Goal: Transaction & Acquisition: Purchase product/service

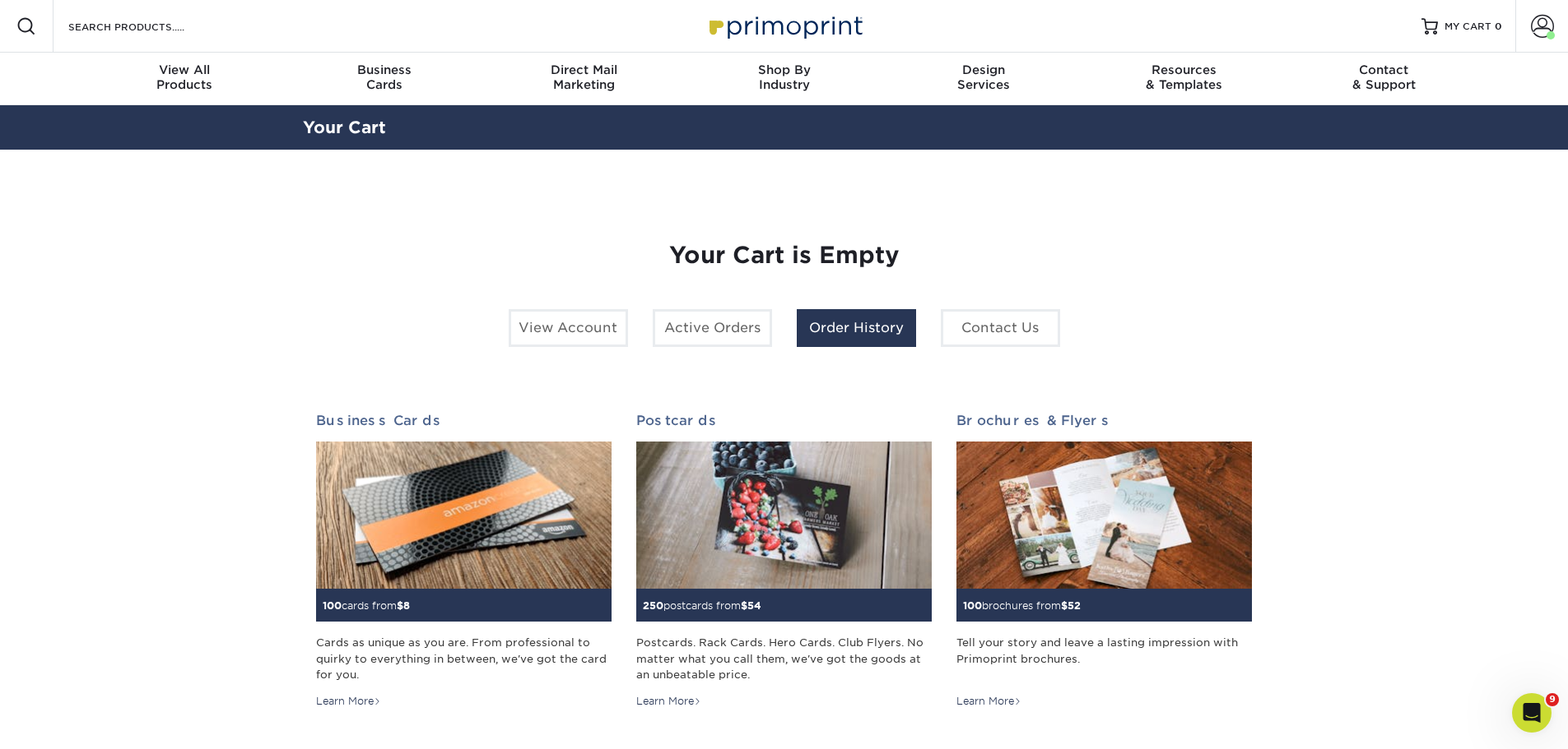
click at [873, 327] on link "Order History" at bounding box center [856, 328] width 120 height 38
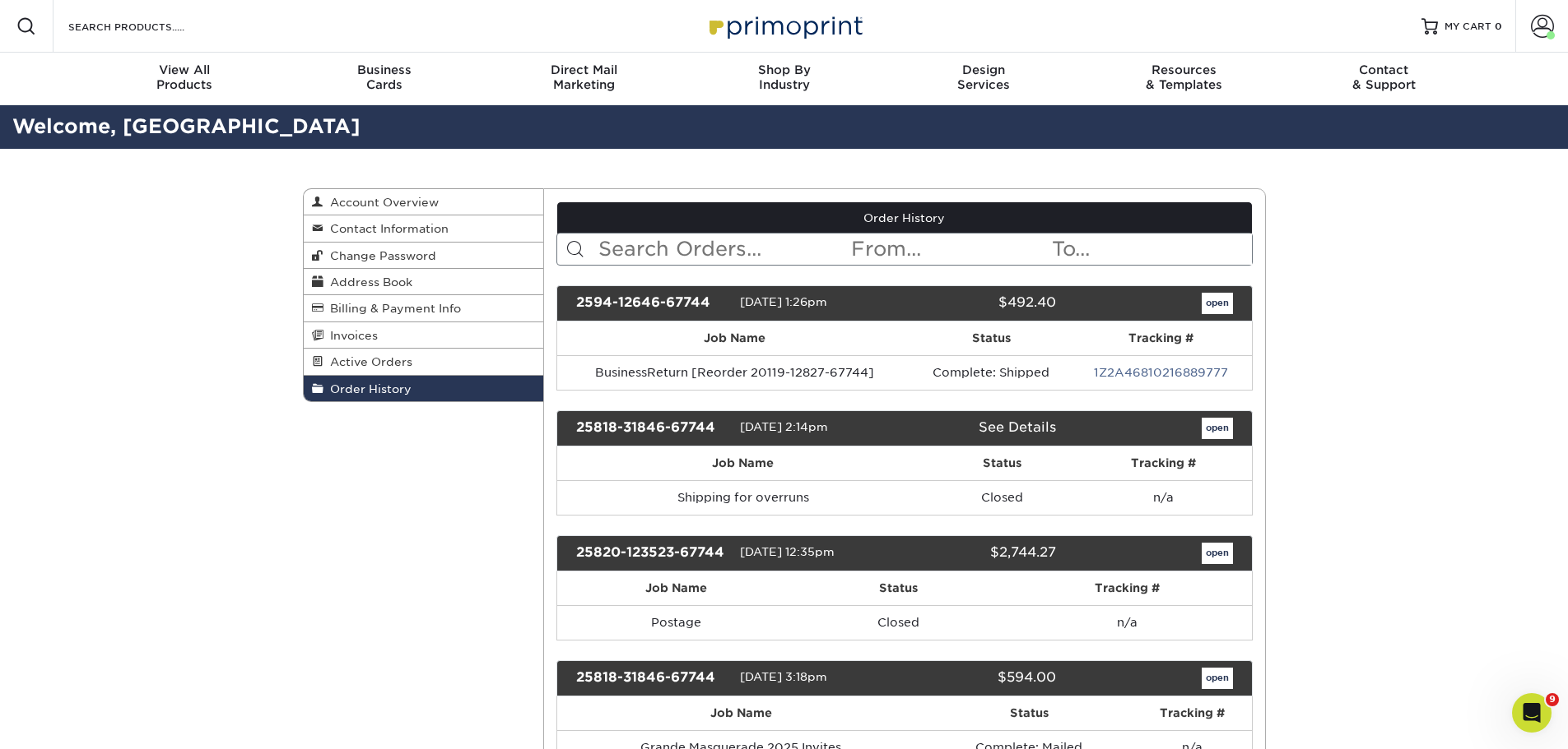
click at [706, 236] on input "text" at bounding box center [723, 249] width 253 height 31
type input "k"
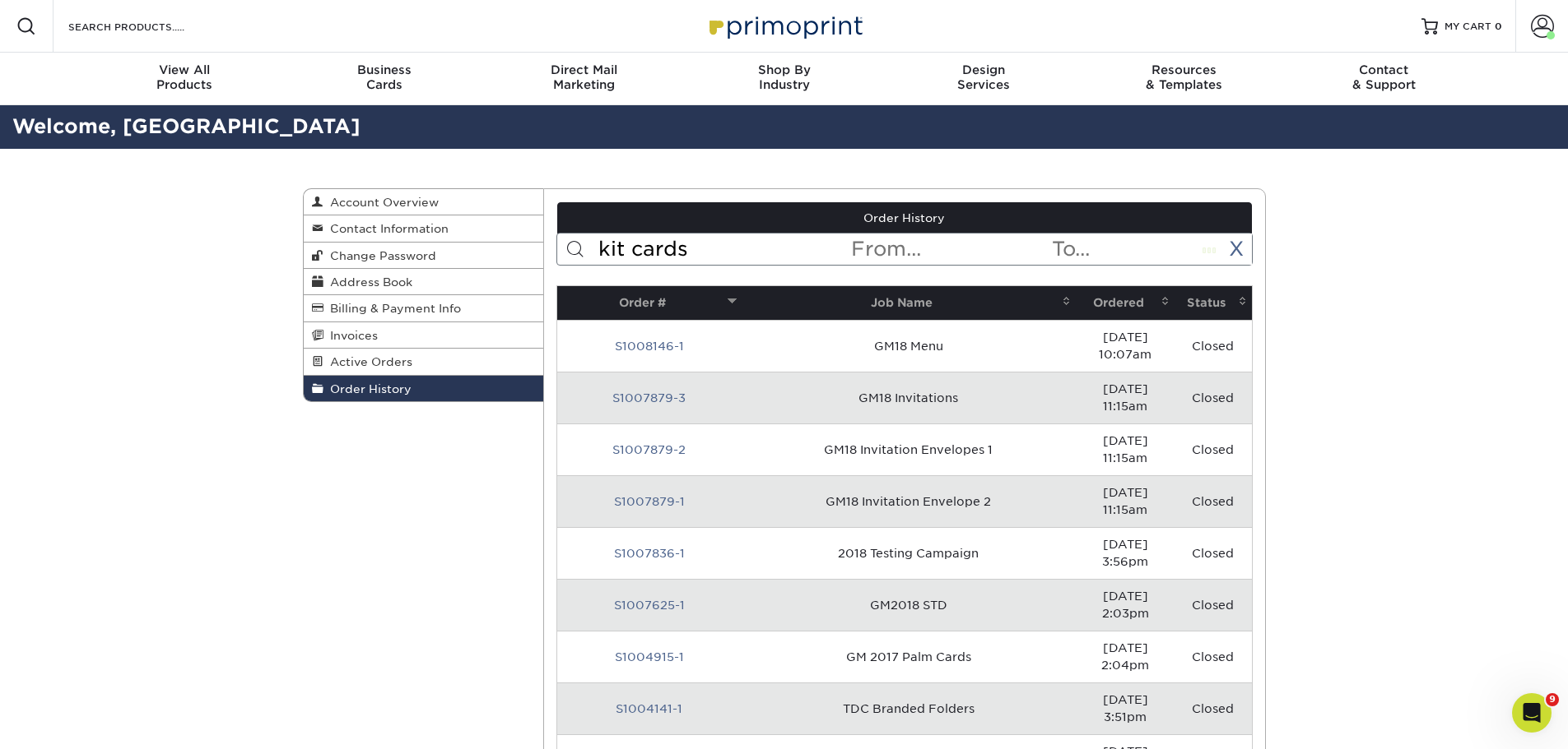
type input "kit cards"
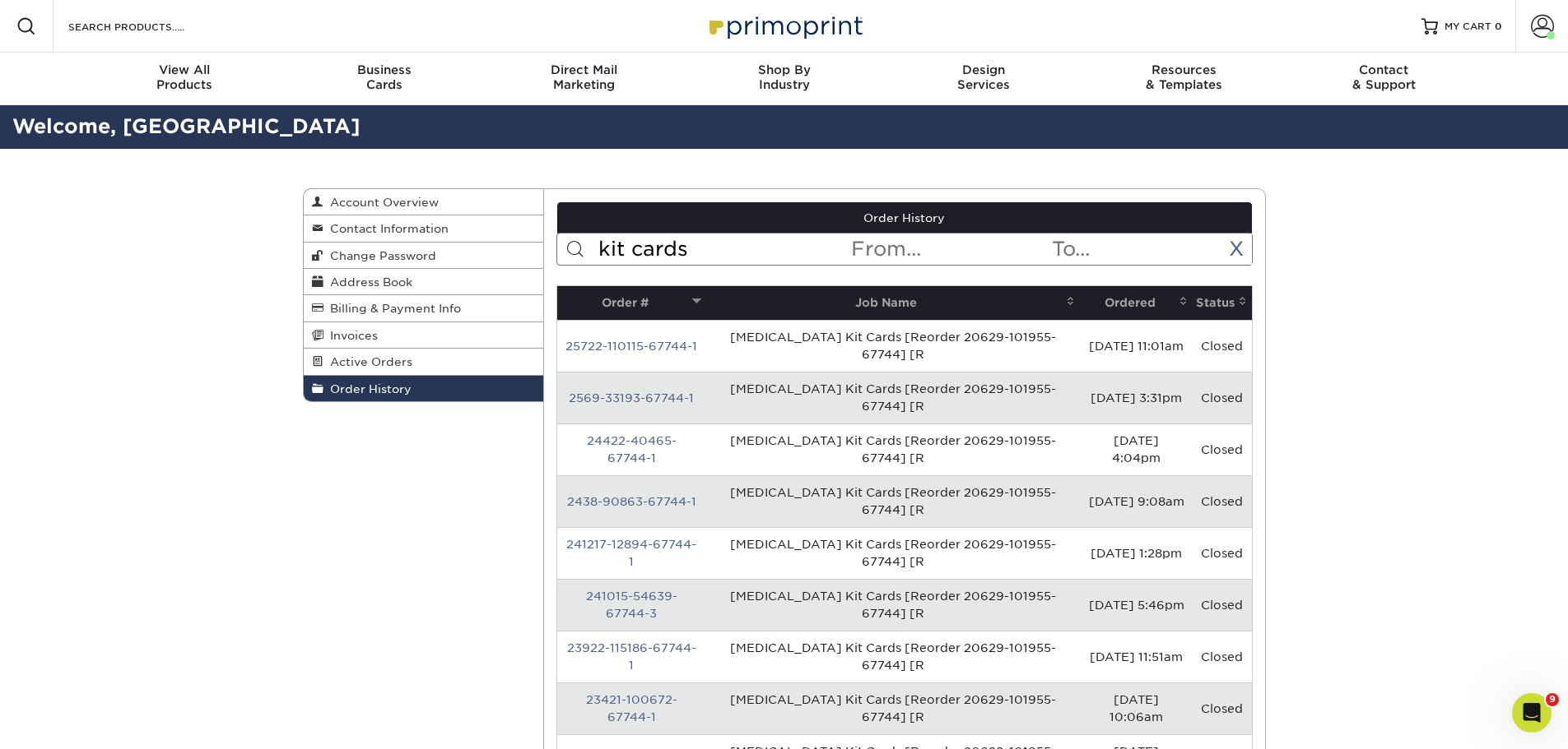
click at [667, 349] on link "25722-110115-67744-1" at bounding box center [631, 346] width 132 height 13
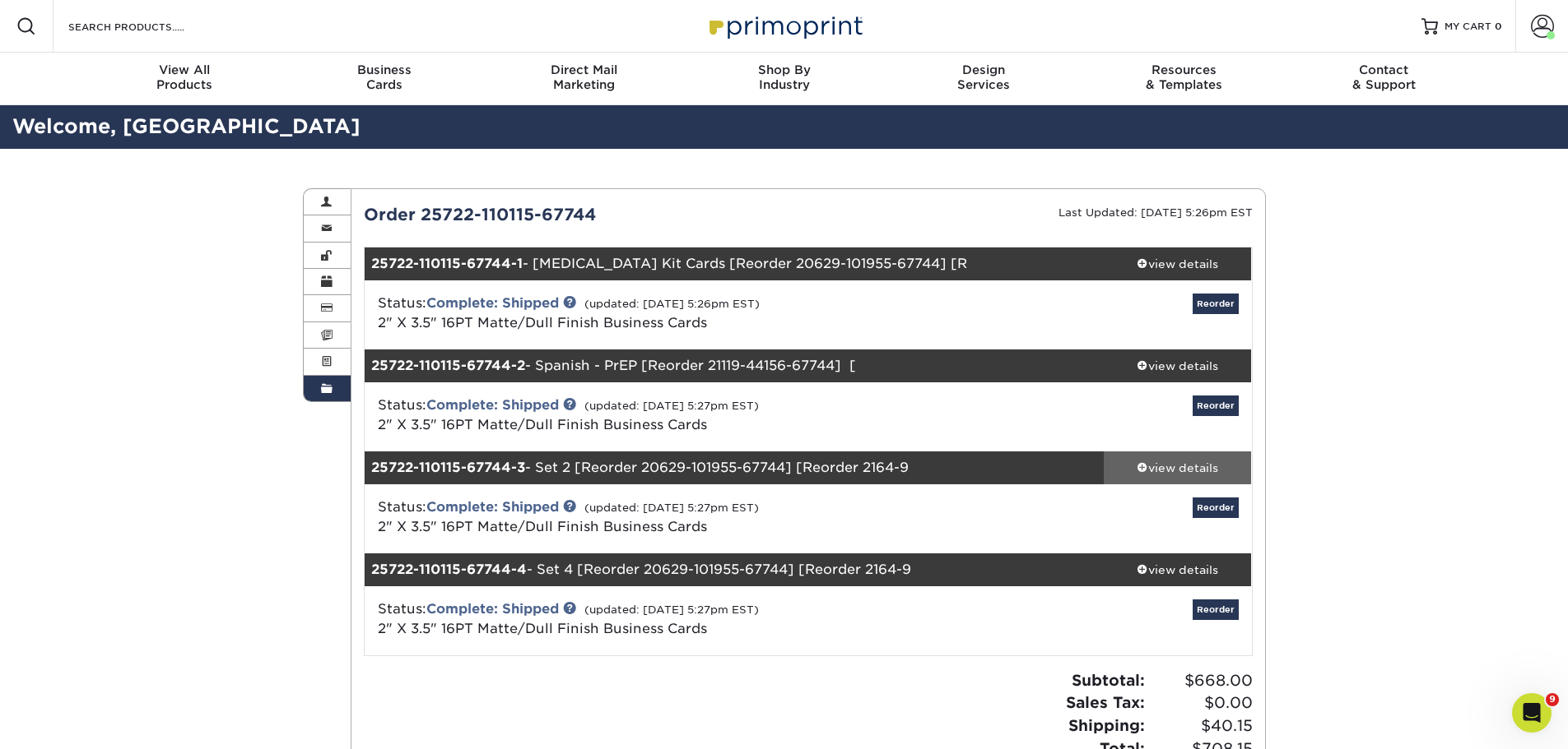
click at [1210, 468] on div "view details" at bounding box center [1178, 468] width 148 height 17
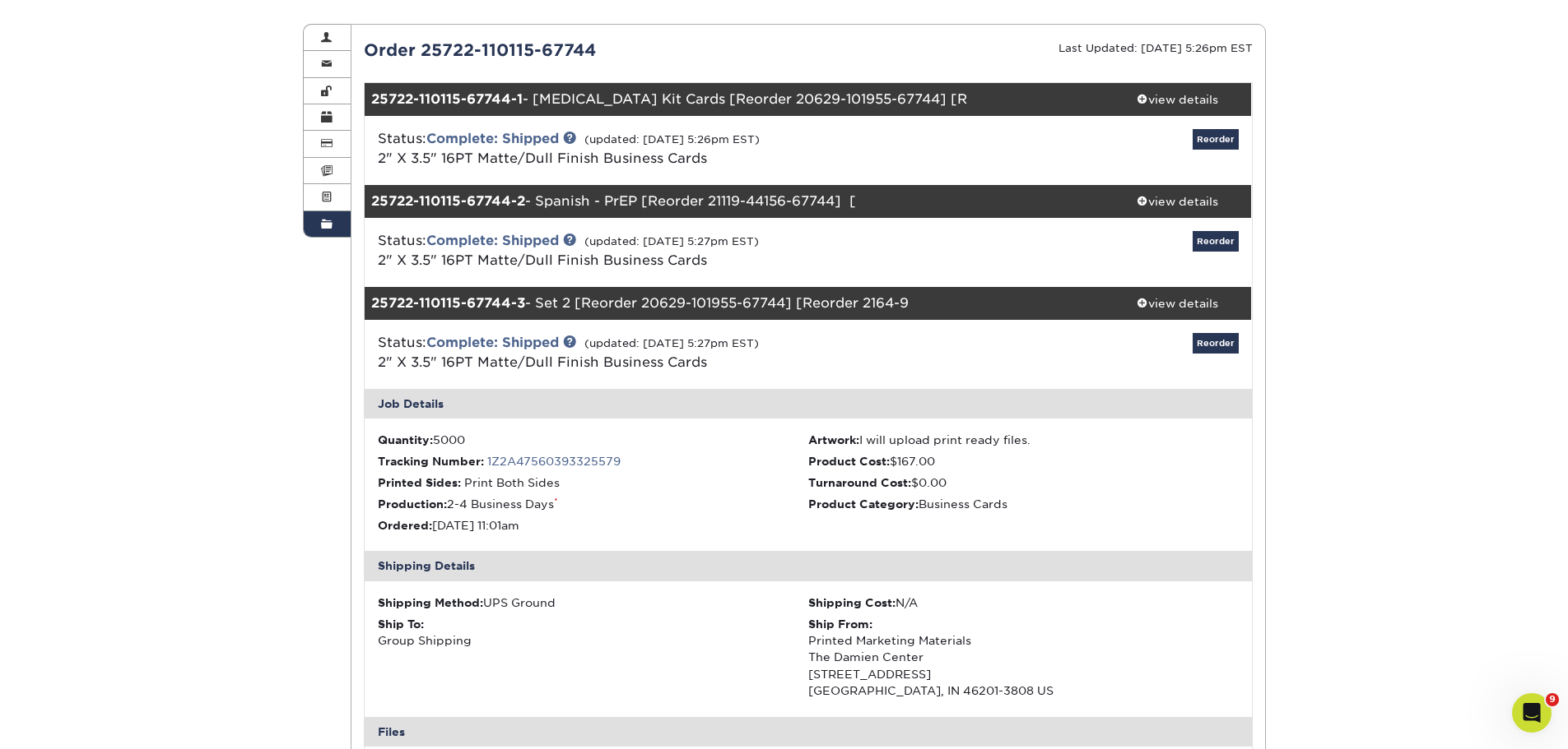
scroll to position [83, 0]
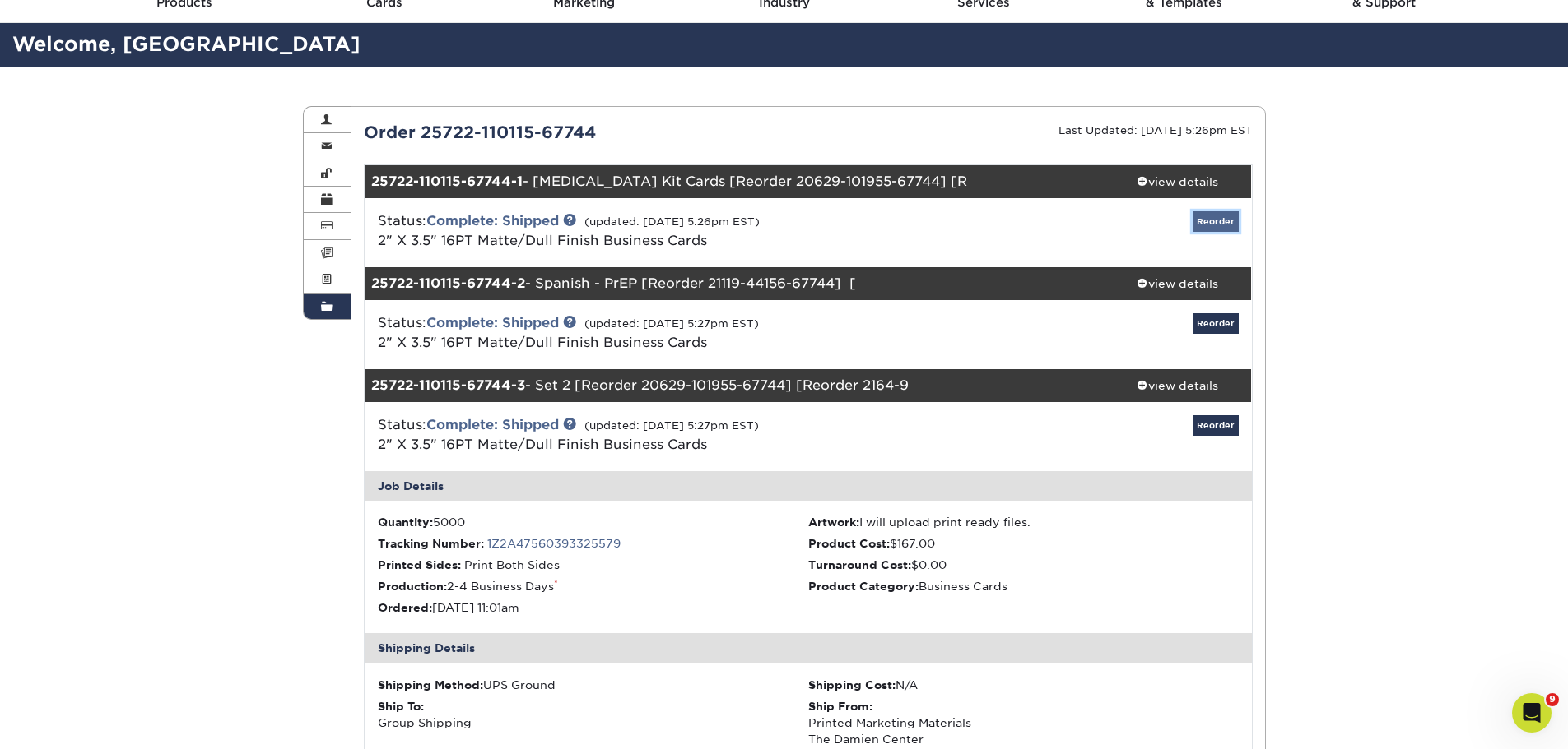
click at [1219, 222] on link "Reorder" at bounding box center [1216, 222] width 46 height 20
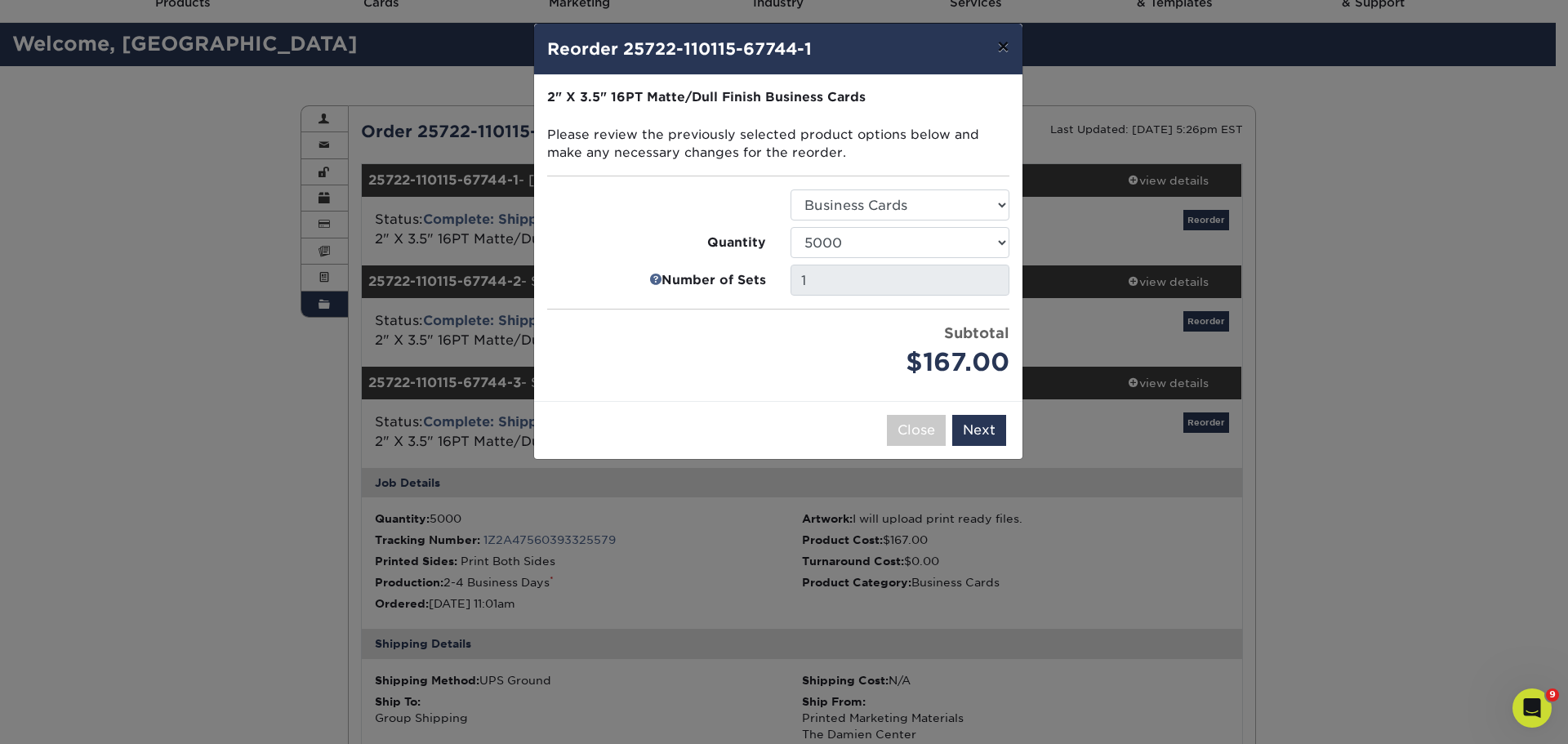
click at [1001, 47] on button "×" at bounding box center [1002, 46] width 38 height 46
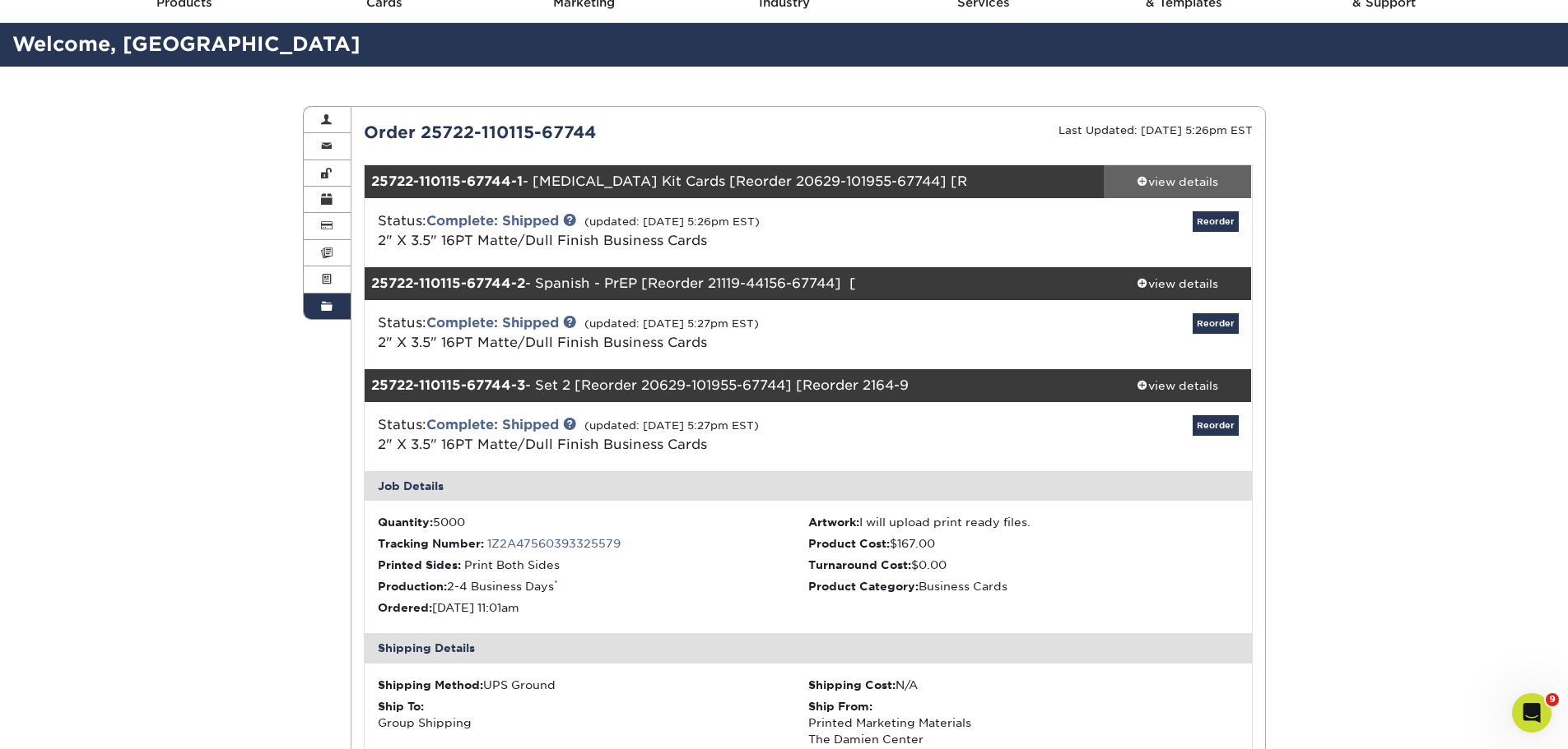
click at [1133, 180] on div "view details" at bounding box center [1178, 182] width 148 height 17
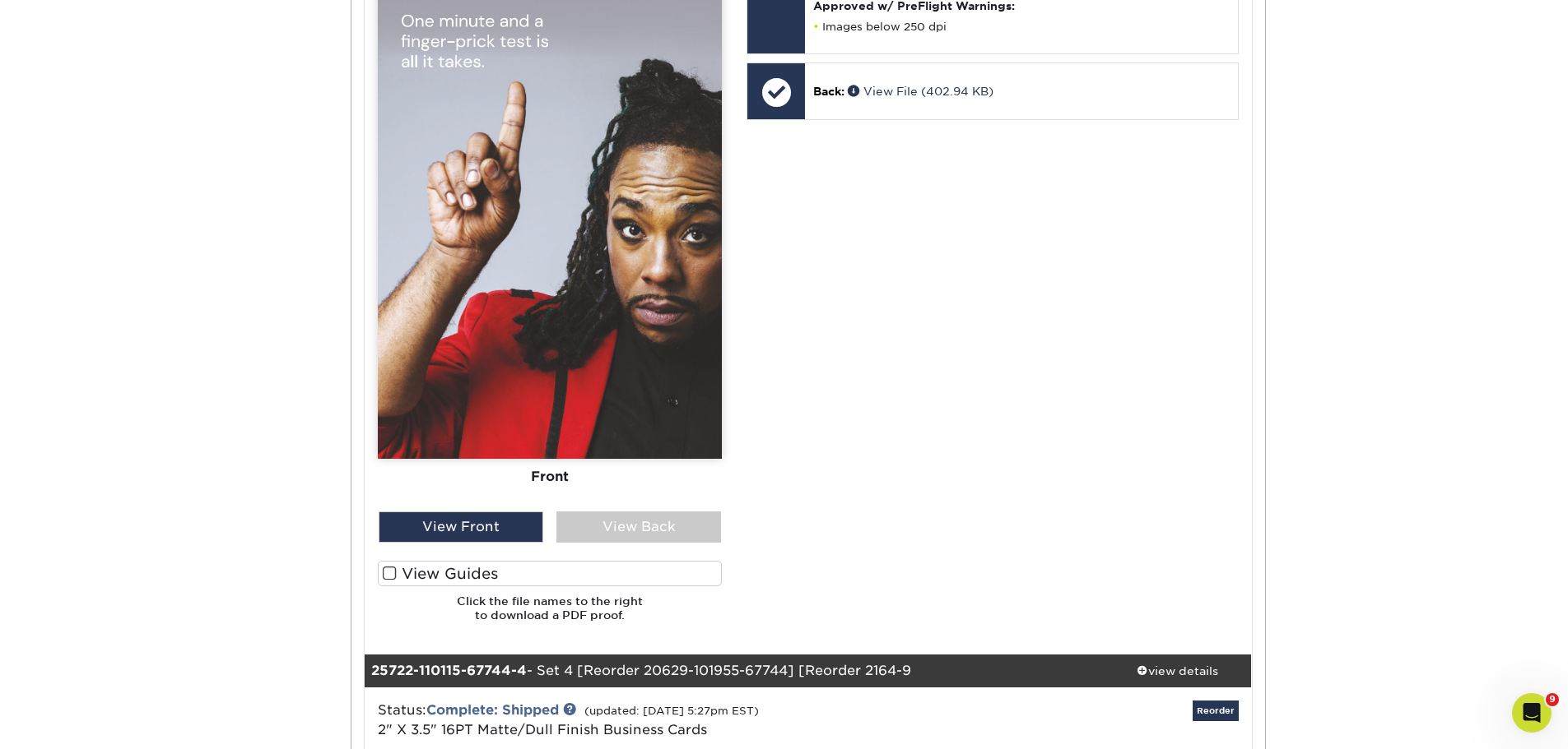
scroll to position [2385, 0]
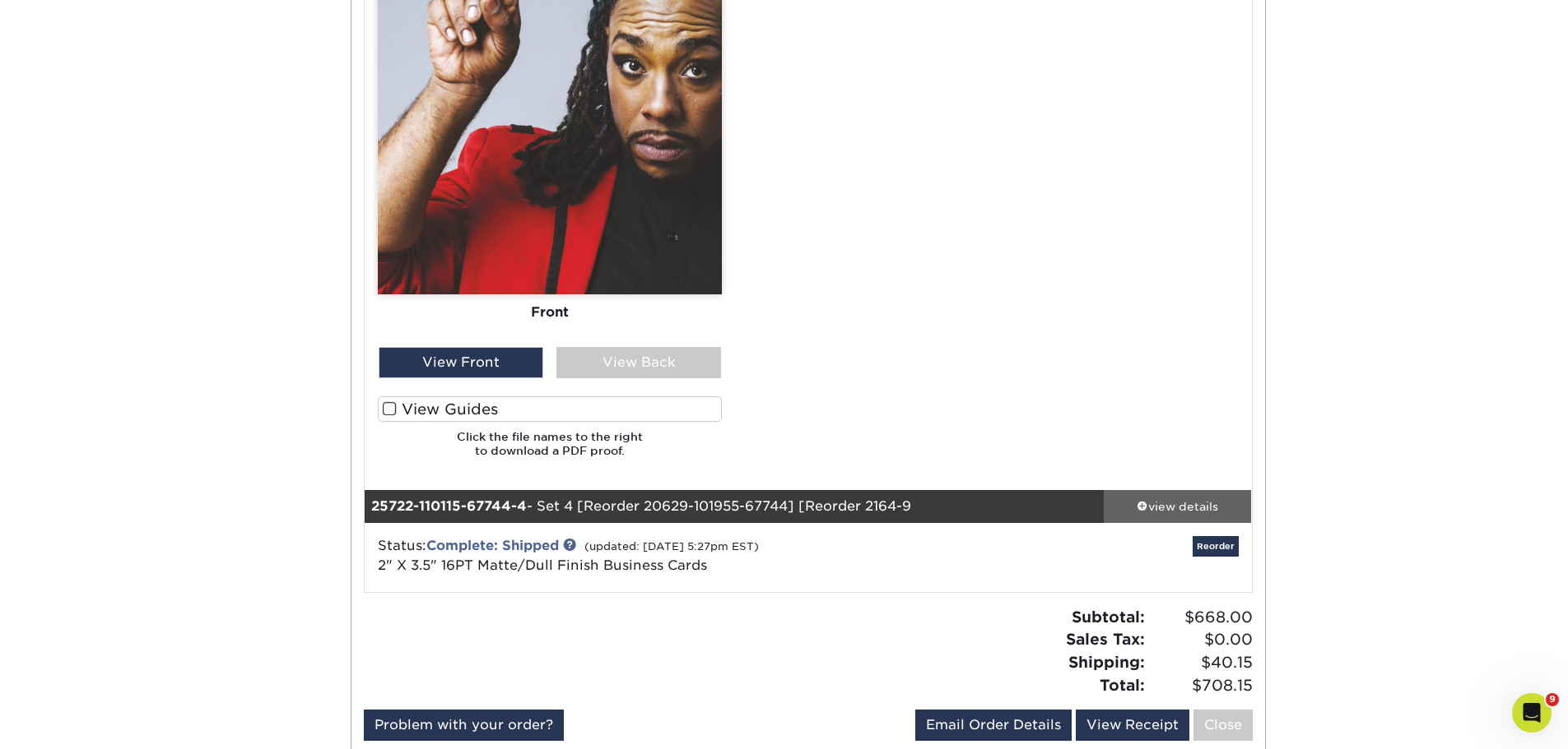
click at [1187, 508] on div "view details" at bounding box center [1178, 507] width 148 height 17
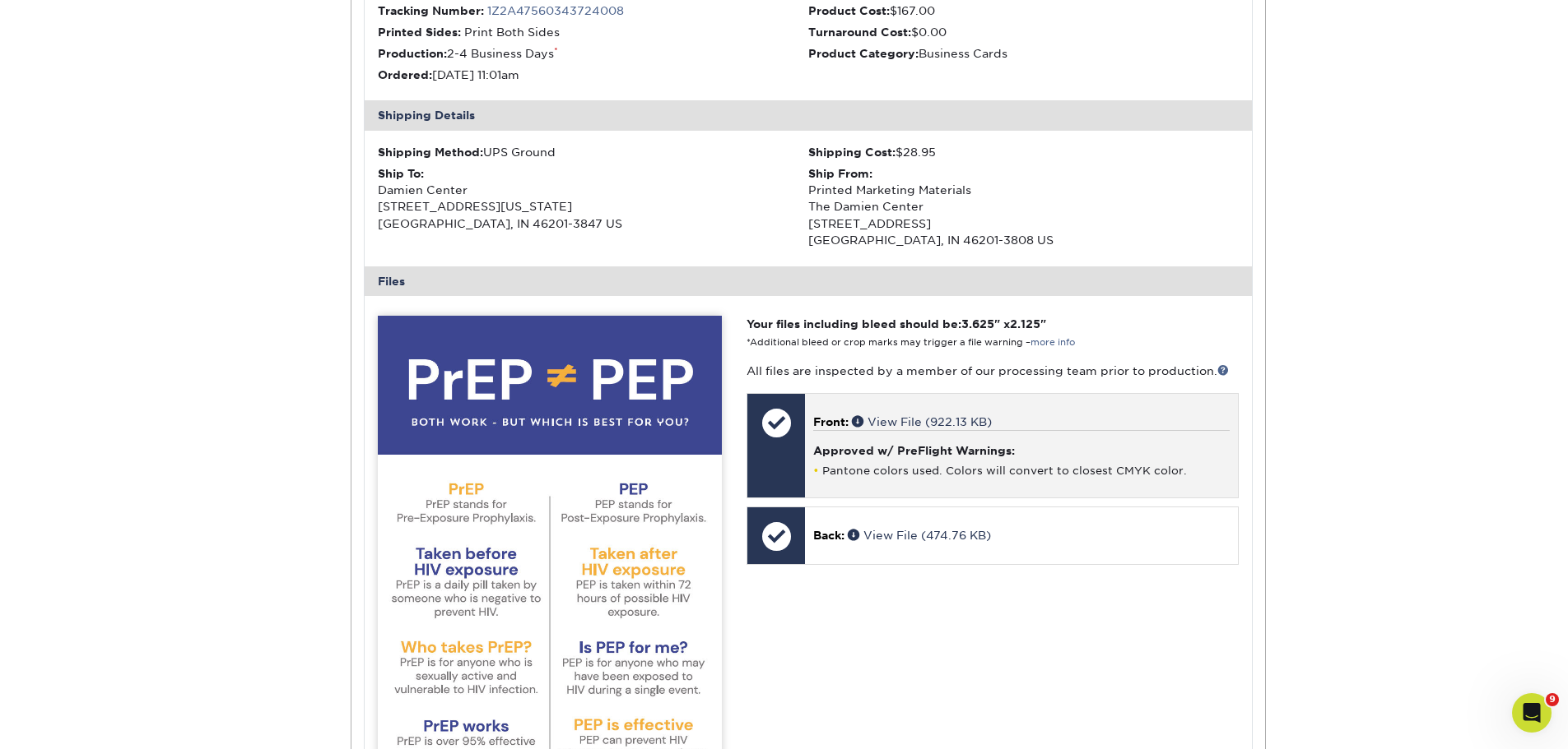
scroll to position [0, 0]
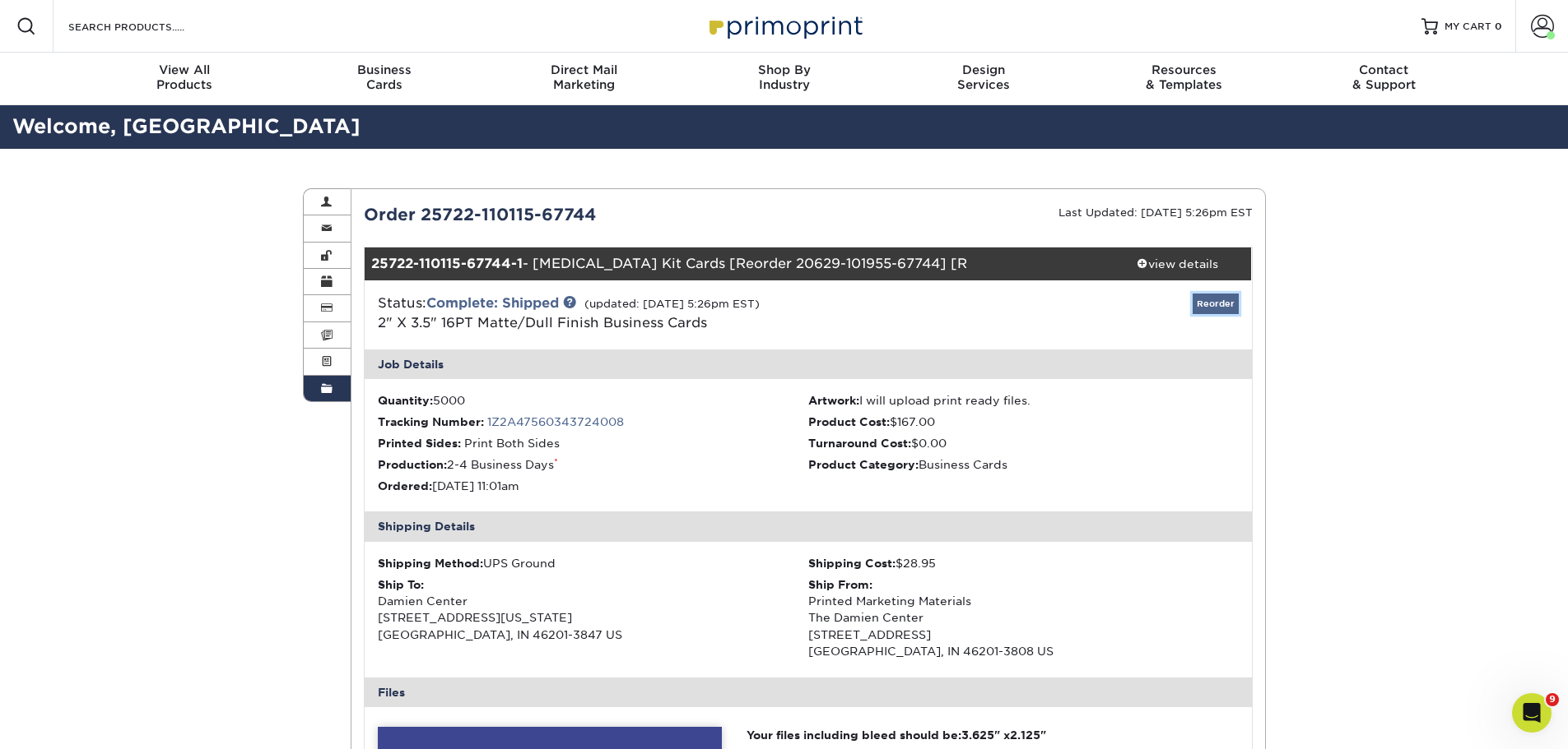
click at [1235, 303] on link "Reorder" at bounding box center [1216, 304] width 46 height 20
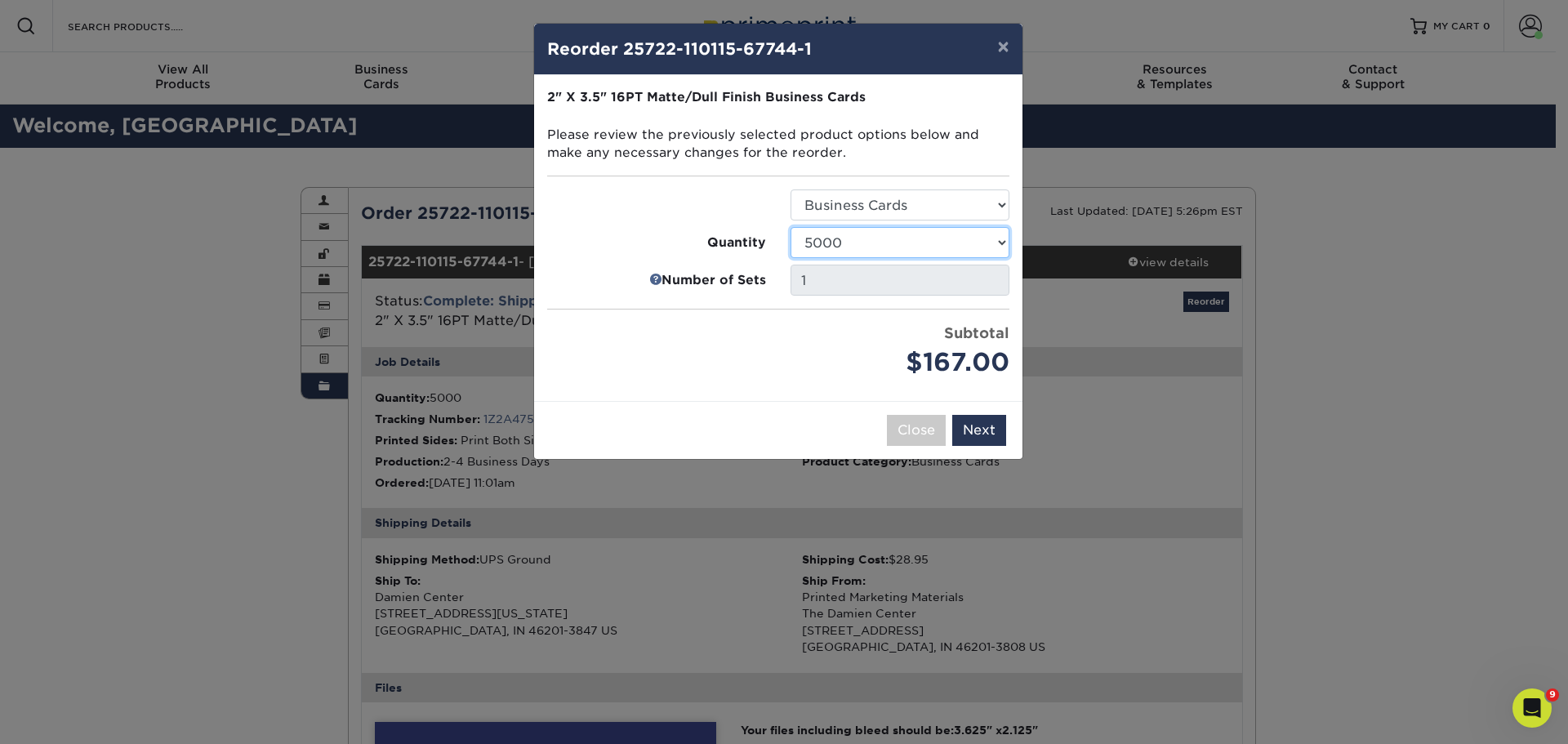
click at [912, 242] on select "100 250 500 1000 2500 5000 7500 10000 15000 20000 25000 30000 35000 40000 45000…" at bounding box center [900, 242] width 219 height 31
click at [746, 377] on div "Price per set $167.00" at bounding box center [656, 352] width 243 height 59
click at [909, 199] on select "Select Option Business Cards" at bounding box center [900, 204] width 219 height 31
click at [791, 189] on select "Select Option Business Cards" at bounding box center [900, 204] width 219 height 31
click at [879, 252] on select "100 250 500 1000 2500 5000 7500 10000 15000 20000 25000 30000 35000 40000 45000…" at bounding box center [900, 242] width 219 height 31
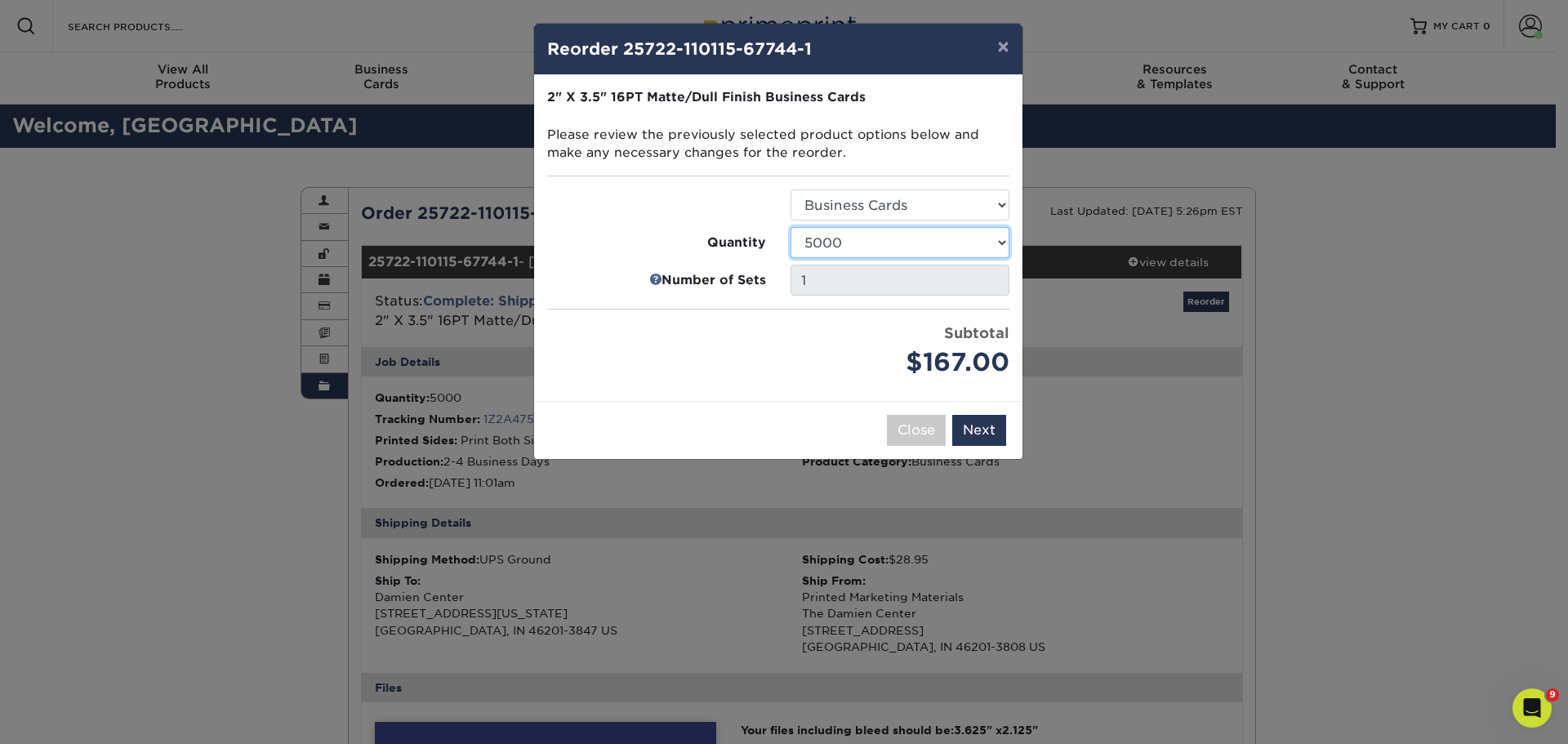
click at [791, 227] on select "100 250 500 1000 2500 5000 7500 10000 15000 20000 25000 30000 35000 40000 45000…" at bounding box center [900, 242] width 219 height 31
click at [899, 233] on select "100 250 500 1000 2500 5000 7500 10000 15000 20000 25000 30000 35000 40000 45000…" at bounding box center [900, 242] width 219 height 31
click at [791, 227] on select "100 250 500 1000 2500 5000 7500 10000 15000 20000 25000 30000 35000 40000 45000…" at bounding box center [900, 242] width 219 height 31
click at [886, 237] on select "100 250 500 1000 2500 5000 7500 10000 15000 20000 25000 30000 35000 40000 45000…" at bounding box center [900, 242] width 219 height 31
select select "4c29185a-ec98-4488-8729-c2ae0e5f5fe1"
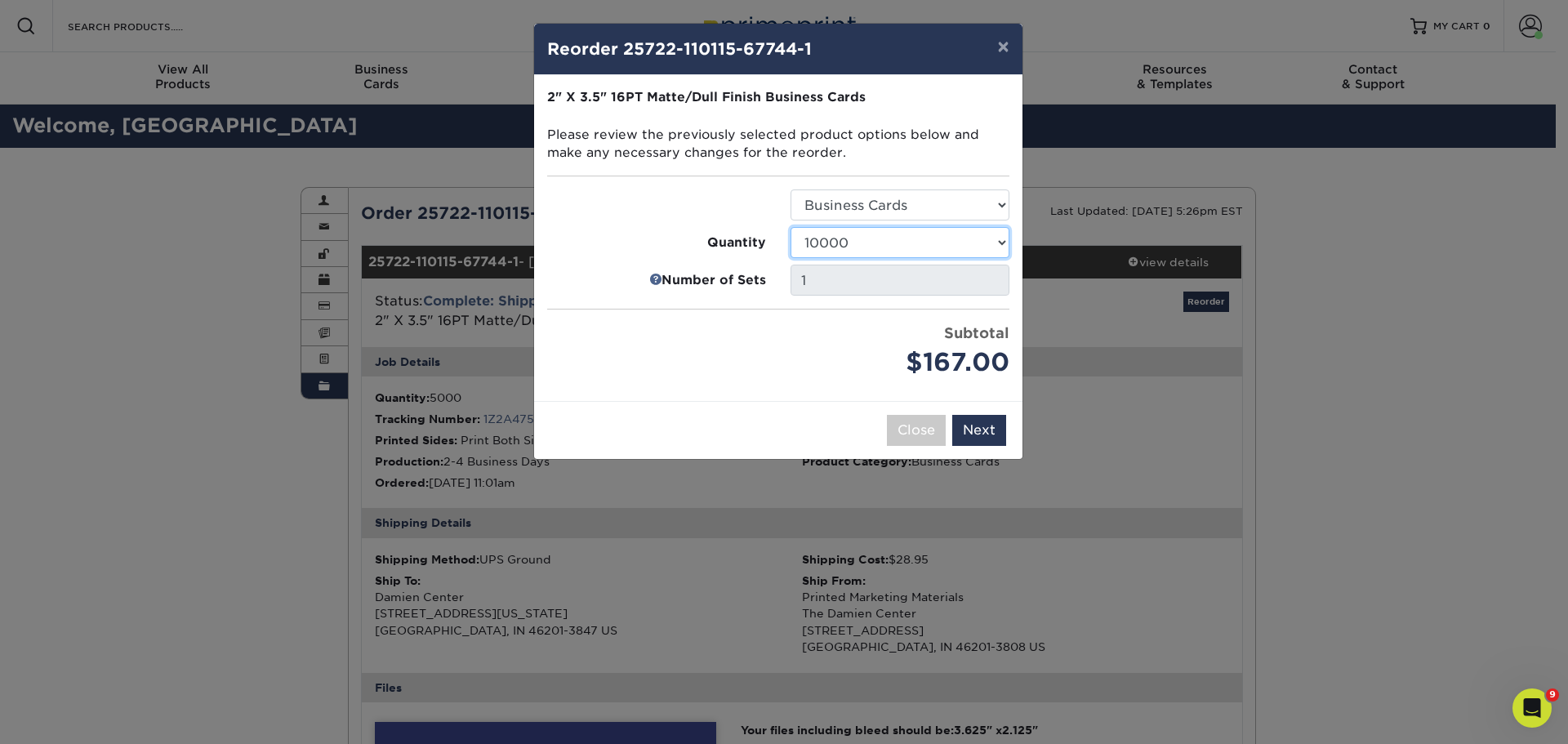
click at [791, 227] on select "100 250 500 1000 2500 5000 7500 10000 15000 20000 25000 30000 35000 40000 45000…" at bounding box center [900, 242] width 219 height 31
click at [971, 429] on button "Next" at bounding box center [979, 430] width 54 height 31
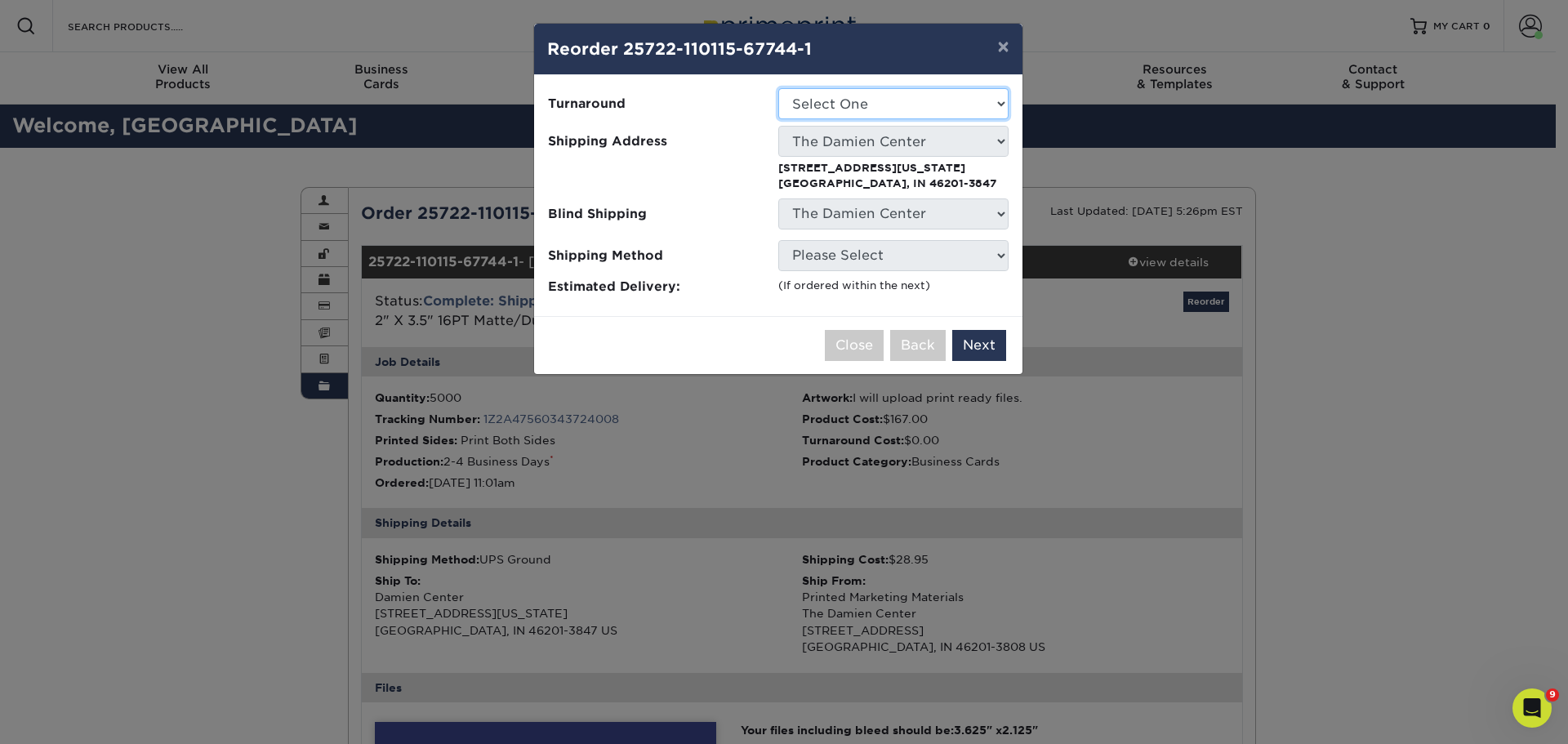
click at [877, 98] on select "Select One 2-4 Business Days 2 Day Next Business Day" at bounding box center [893, 103] width 230 height 31
select select "ef5cba5c-5e66-4c99-822e-52863d6dff55"
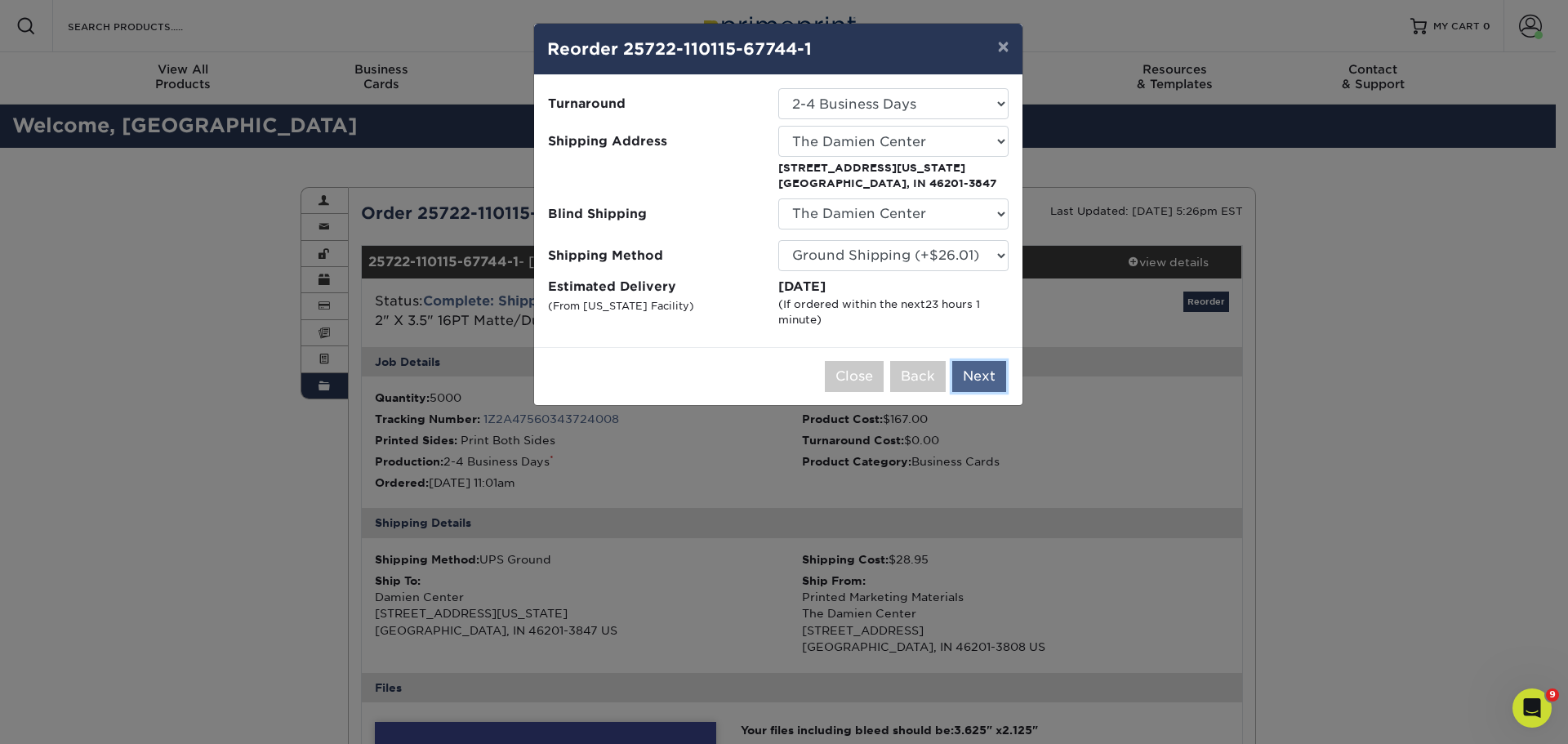
click at [973, 372] on button "Next" at bounding box center [979, 376] width 54 height 31
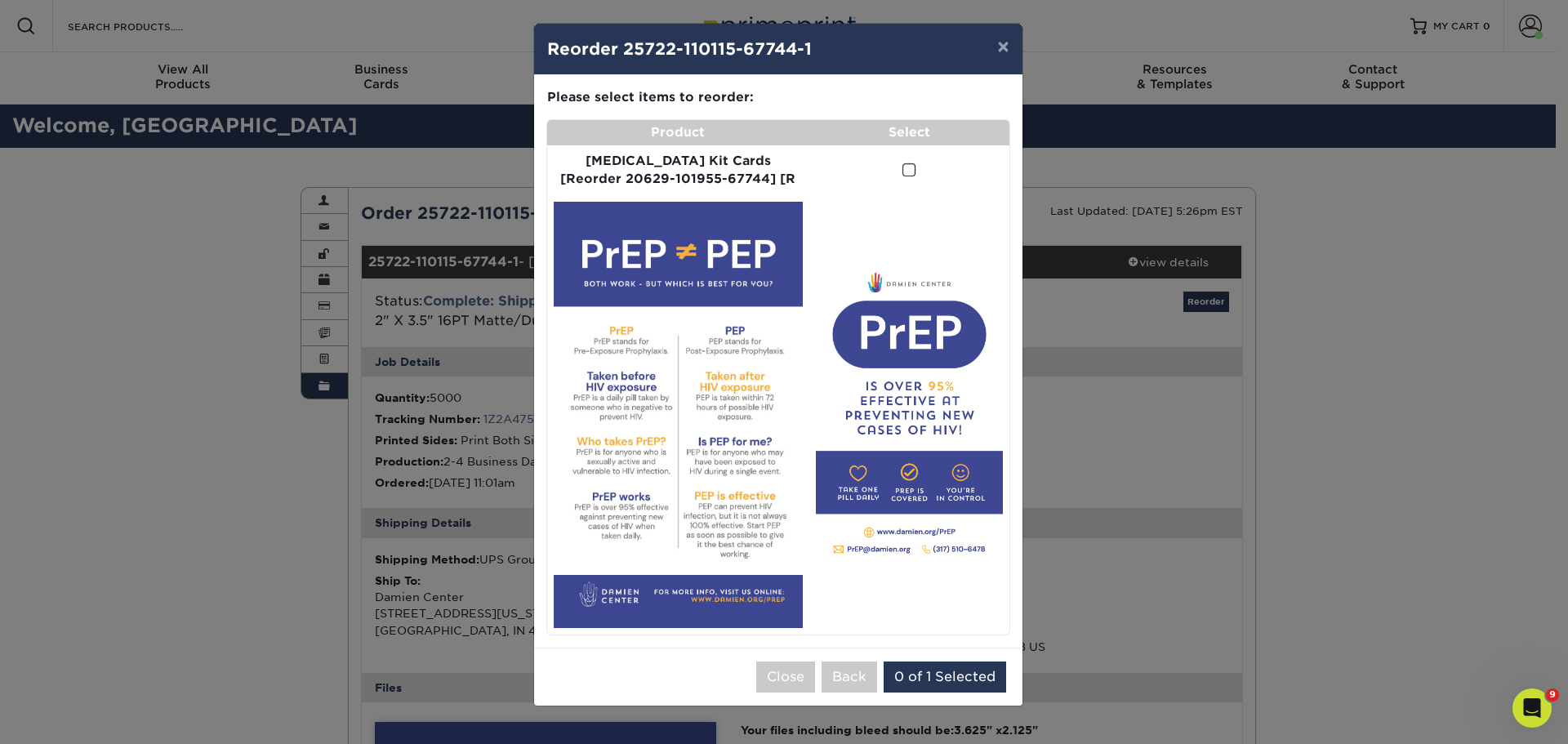
click at [903, 173] on span at bounding box center [910, 170] width 14 height 16
click at [0, 0] on input "checkbox" at bounding box center [0, 0] width 0 height 0
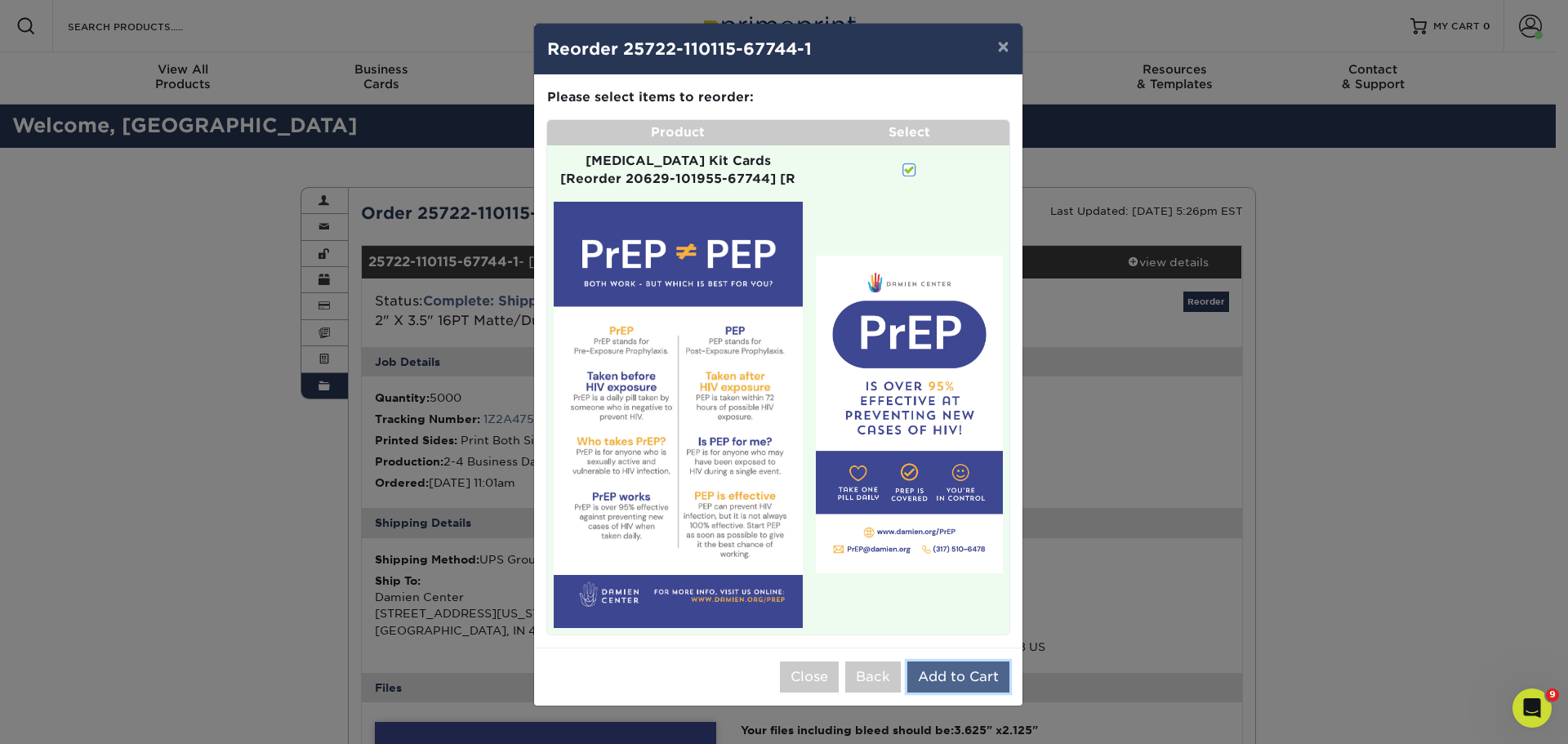
click at [940, 662] on button "Add to Cart" at bounding box center [959, 677] width 102 height 31
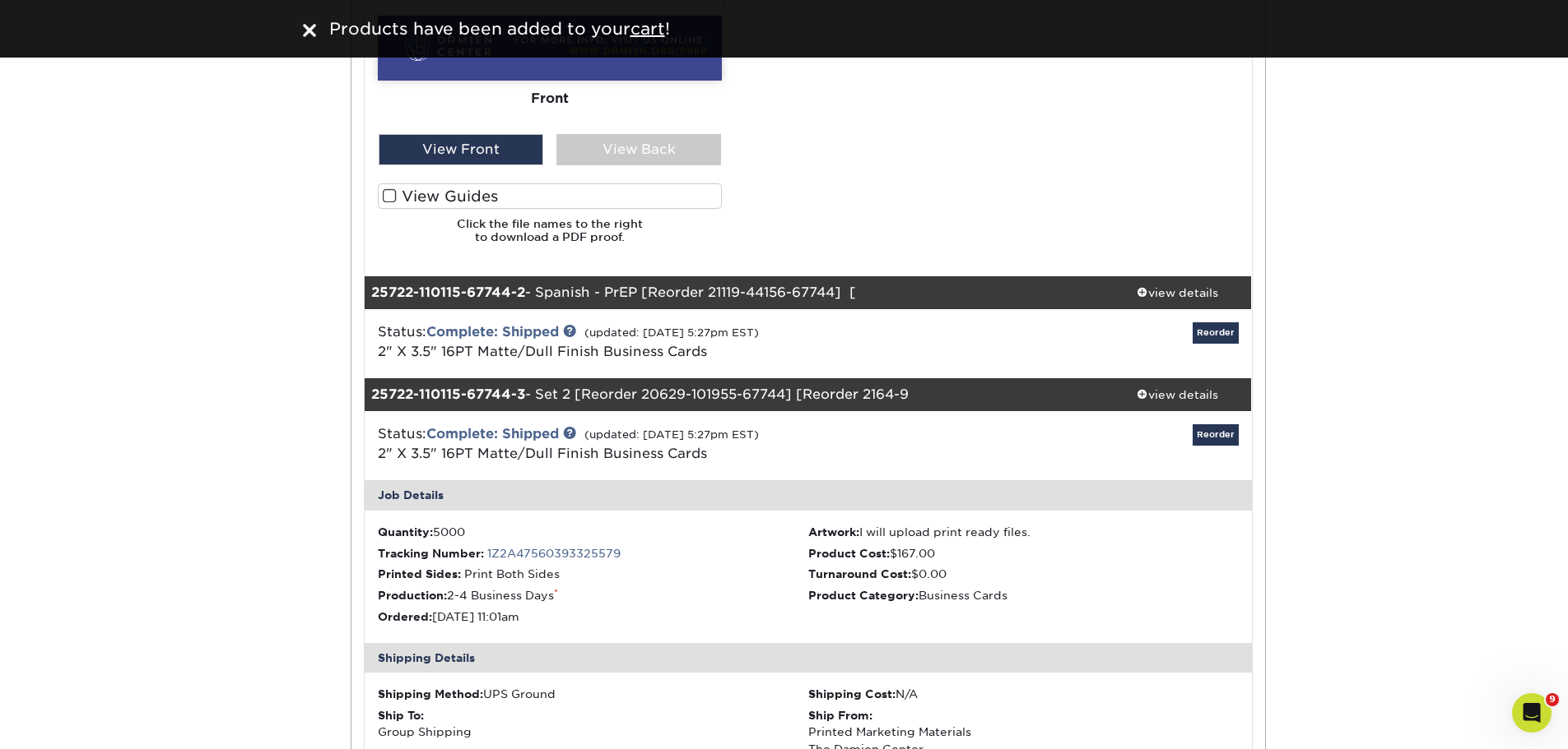
scroll to position [1480, 0]
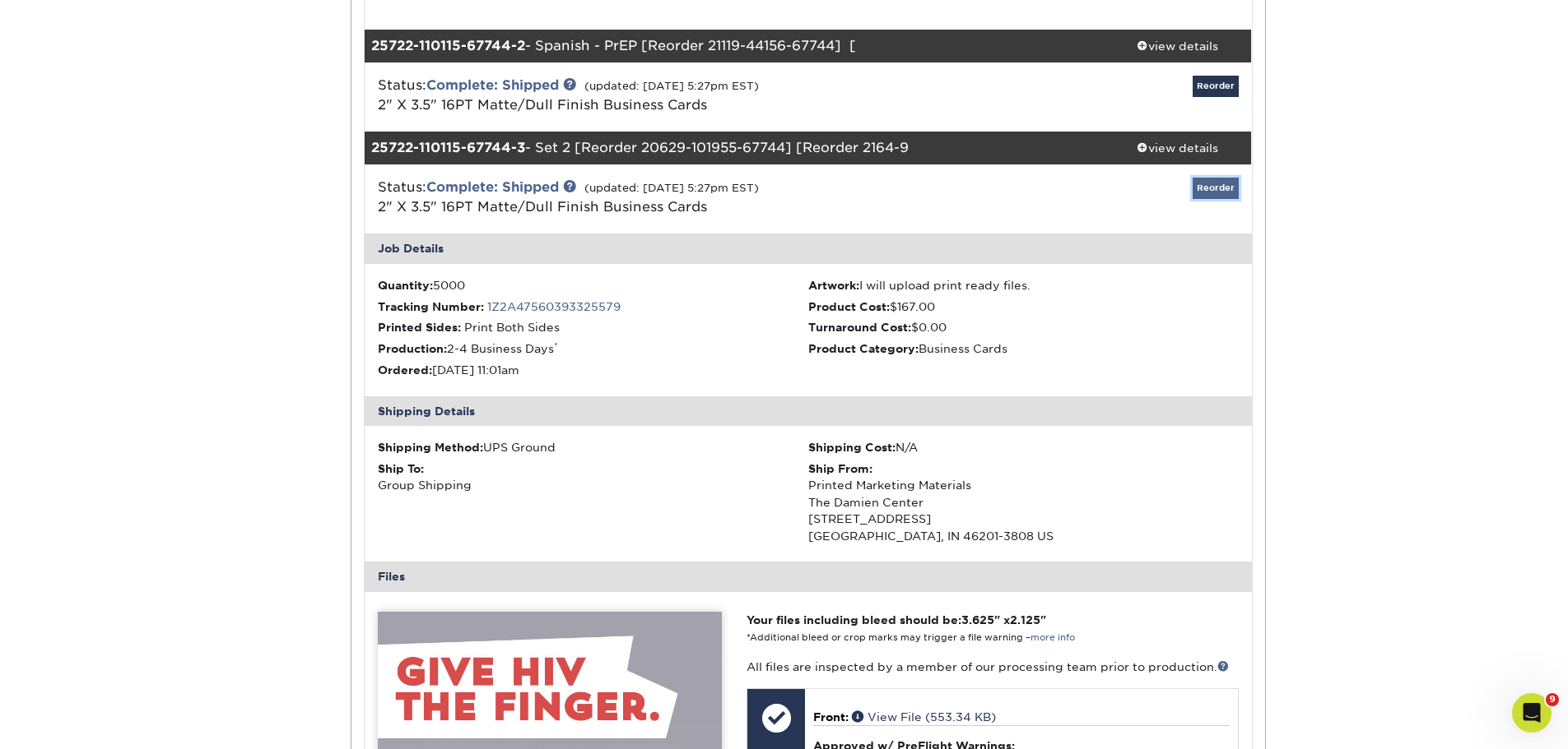
click at [1222, 187] on link "Reorder" at bounding box center [1216, 188] width 46 height 20
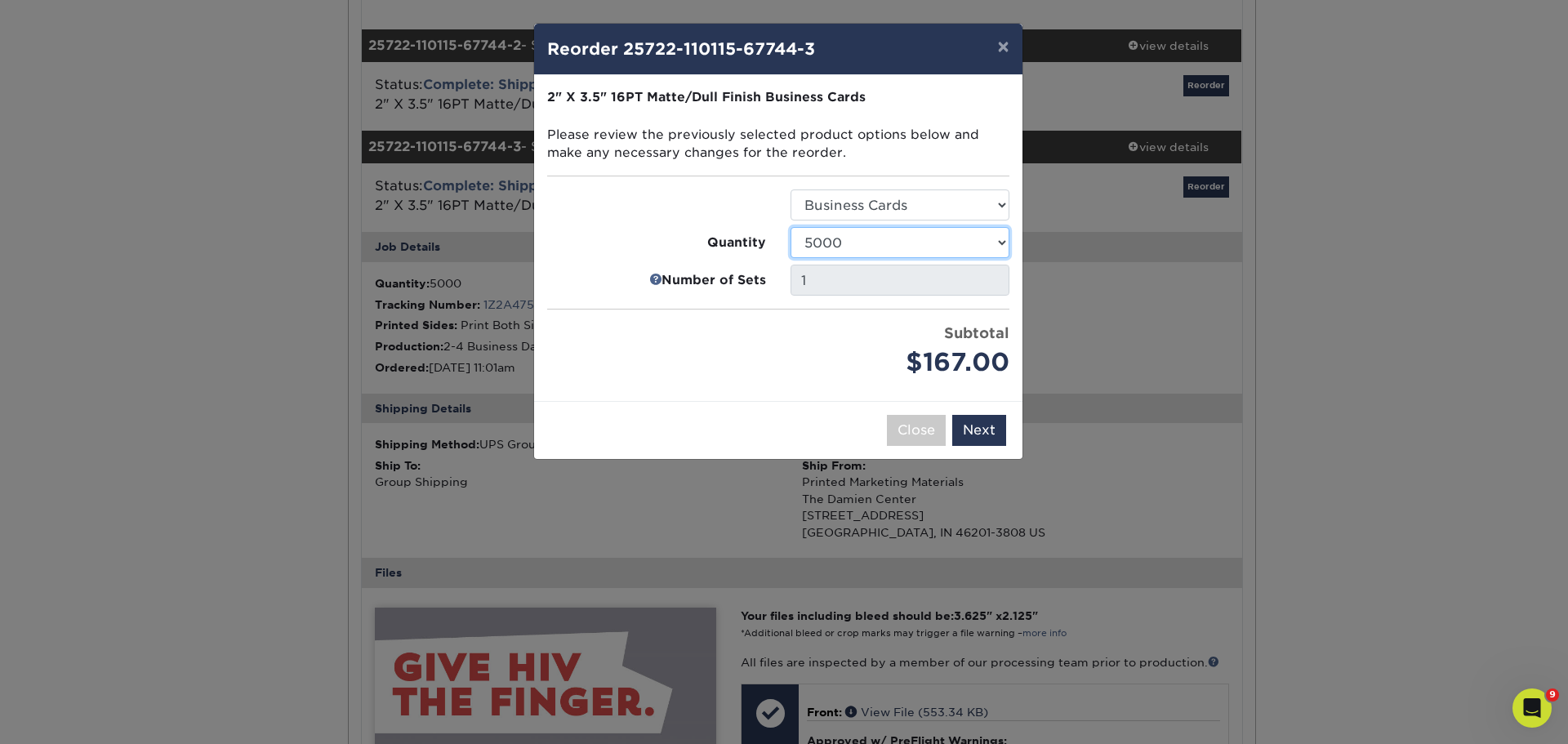
click at [904, 242] on select "100 250 500 1000 2500 5000 7500 10000 15000 20000 25000 30000 35000 40000 45000…" at bounding box center [900, 242] width 219 height 31
select select "4c29185a-ec98-4488-8729-c2ae0e5f5fe1"
click at [791, 227] on select "100 250 500 1000 2500 5000 7500 10000 15000 20000 25000 30000 35000 40000 45000…" at bounding box center [900, 242] width 219 height 31
click at [976, 430] on button "Next" at bounding box center [979, 430] width 54 height 31
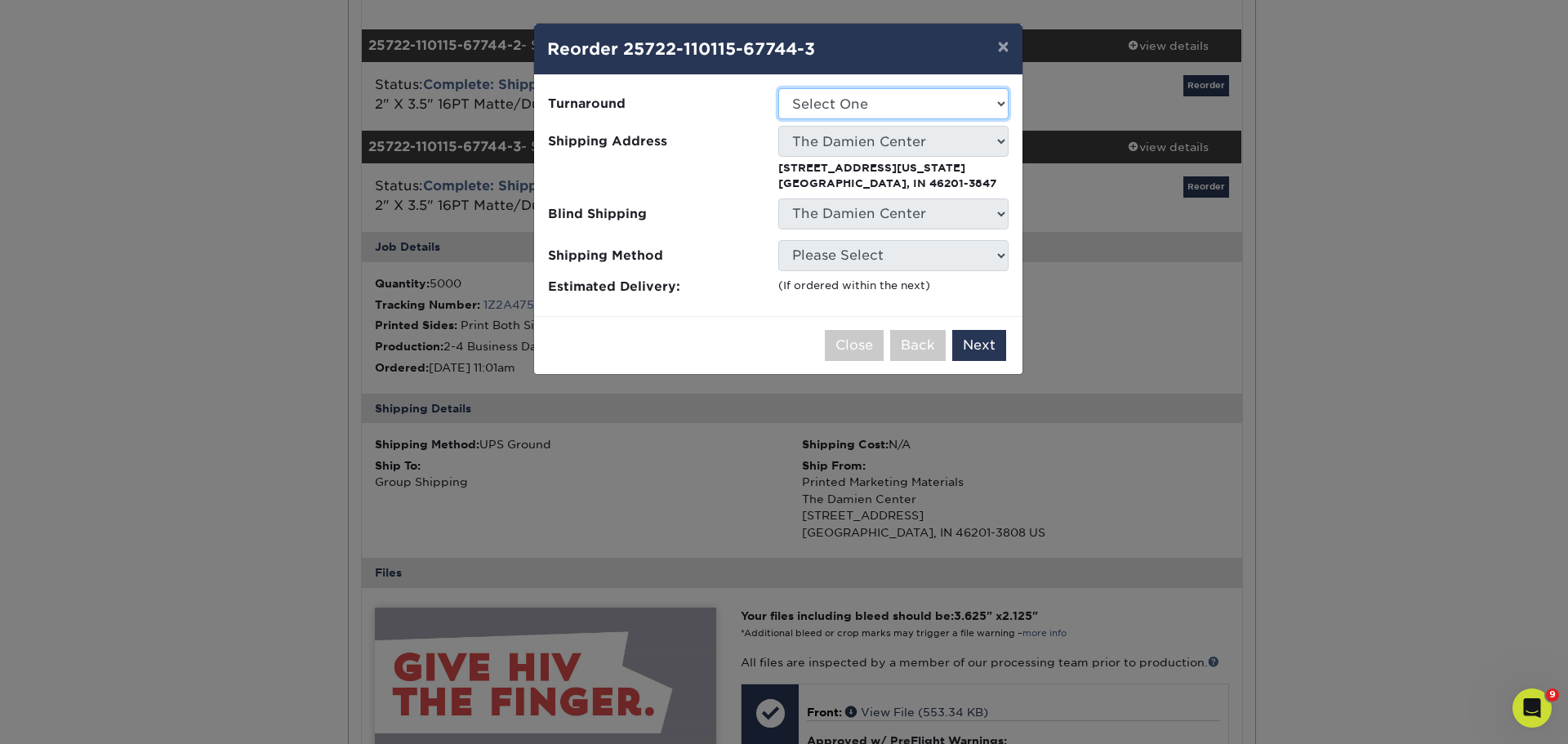
click at [866, 98] on select "Select One 2-4 Business Days 2 Day Next Business Day" at bounding box center [893, 103] width 230 height 31
select select "ef5cba5c-5e66-4c99-822e-52863d6dff55"
click at [976, 346] on button "Next" at bounding box center [979, 345] width 54 height 31
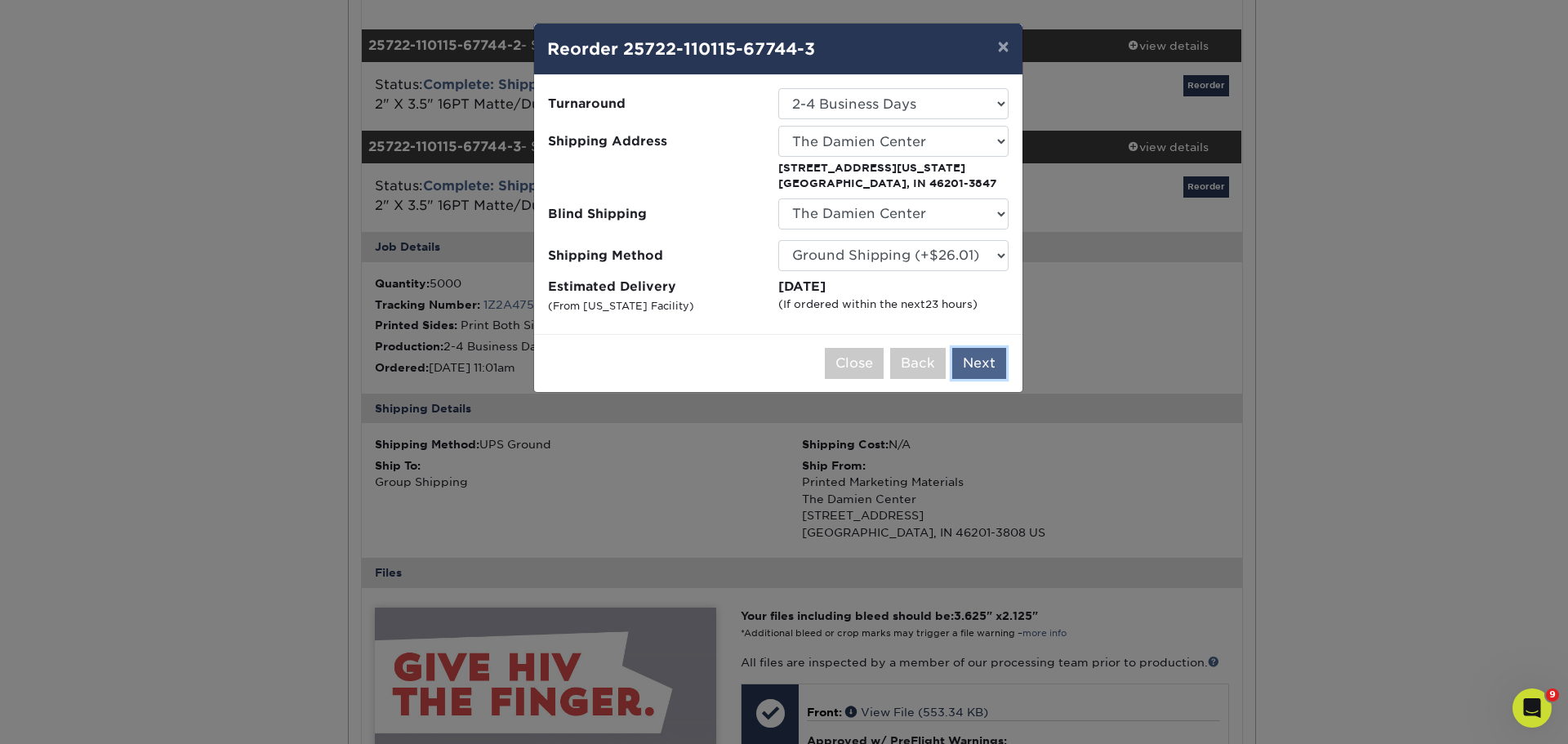
click at [996, 361] on button "Next" at bounding box center [979, 363] width 54 height 31
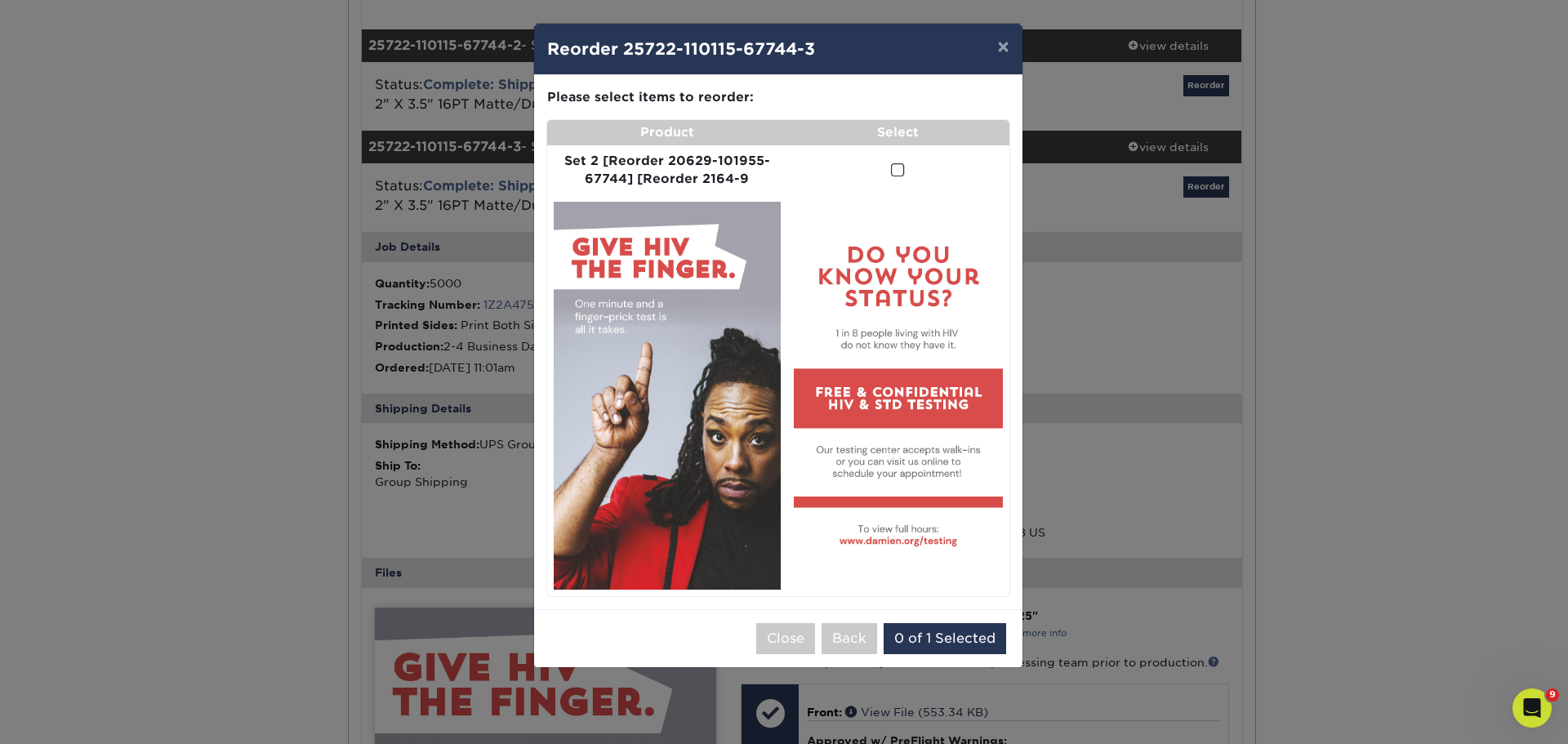
click at [899, 172] on span at bounding box center [898, 170] width 14 height 16
click at [0, 0] on input "checkbox" at bounding box center [0, 0] width 0 height 0
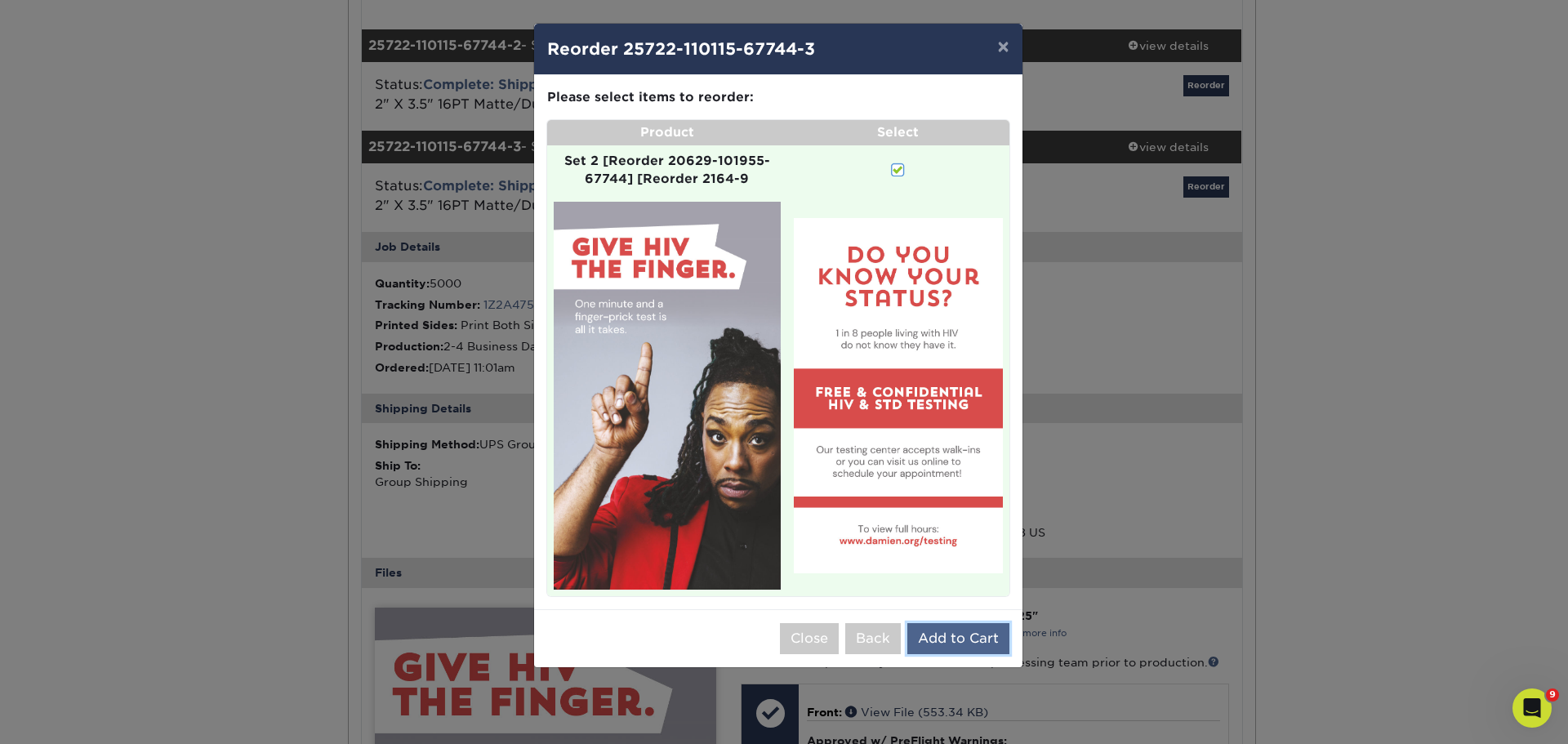
click at [961, 638] on button "Add to Cart" at bounding box center [959, 639] width 102 height 31
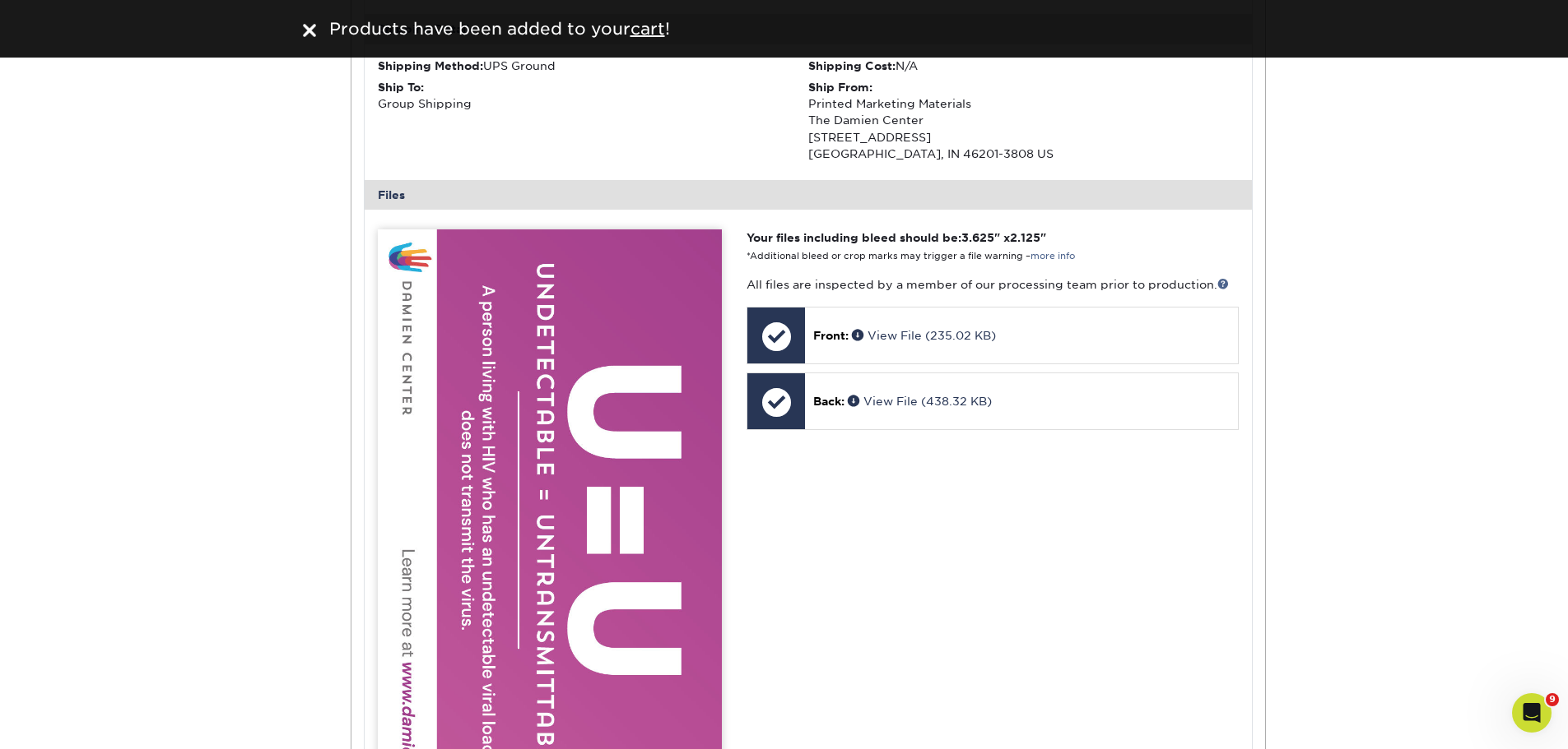
scroll to position [2714, 0]
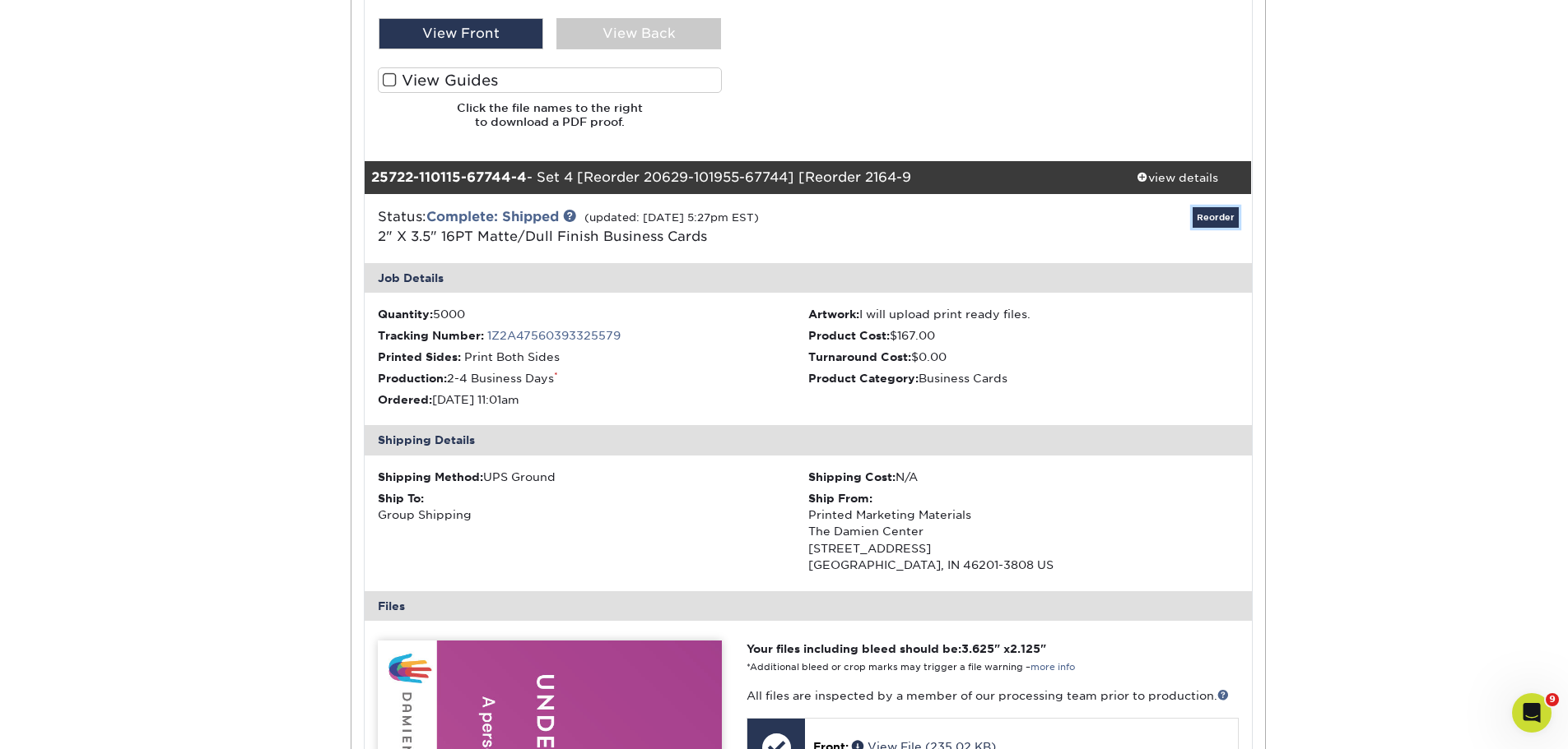
click at [1224, 214] on link "Reorder" at bounding box center [1216, 217] width 46 height 20
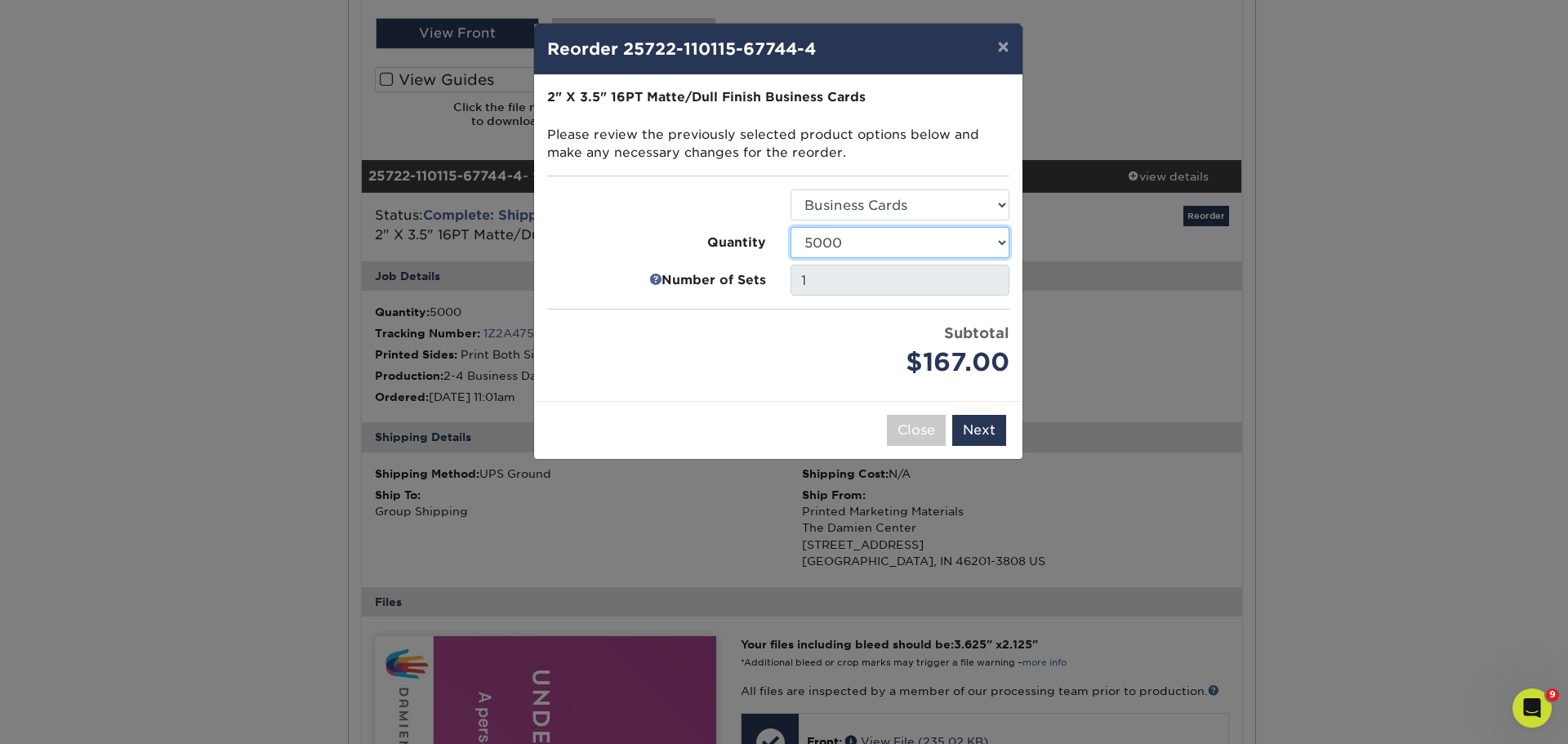
click at [909, 243] on select "100 250 500 1000 2500 5000 7500 10000 15000 20000 25000 30000 35000 40000 45000…" at bounding box center [900, 242] width 219 height 31
select select "4c29185a-ec98-4488-8729-c2ae0e5f5fe1"
click at [791, 227] on select "100 250 500 1000 2500 5000 7500 10000 15000 20000 25000 30000 35000 40000 45000…" at bounding box center [900, 242] width 219 height 31
click at [983, 433] on button "Next" at bounding box center [979, 430] width 54 height 31
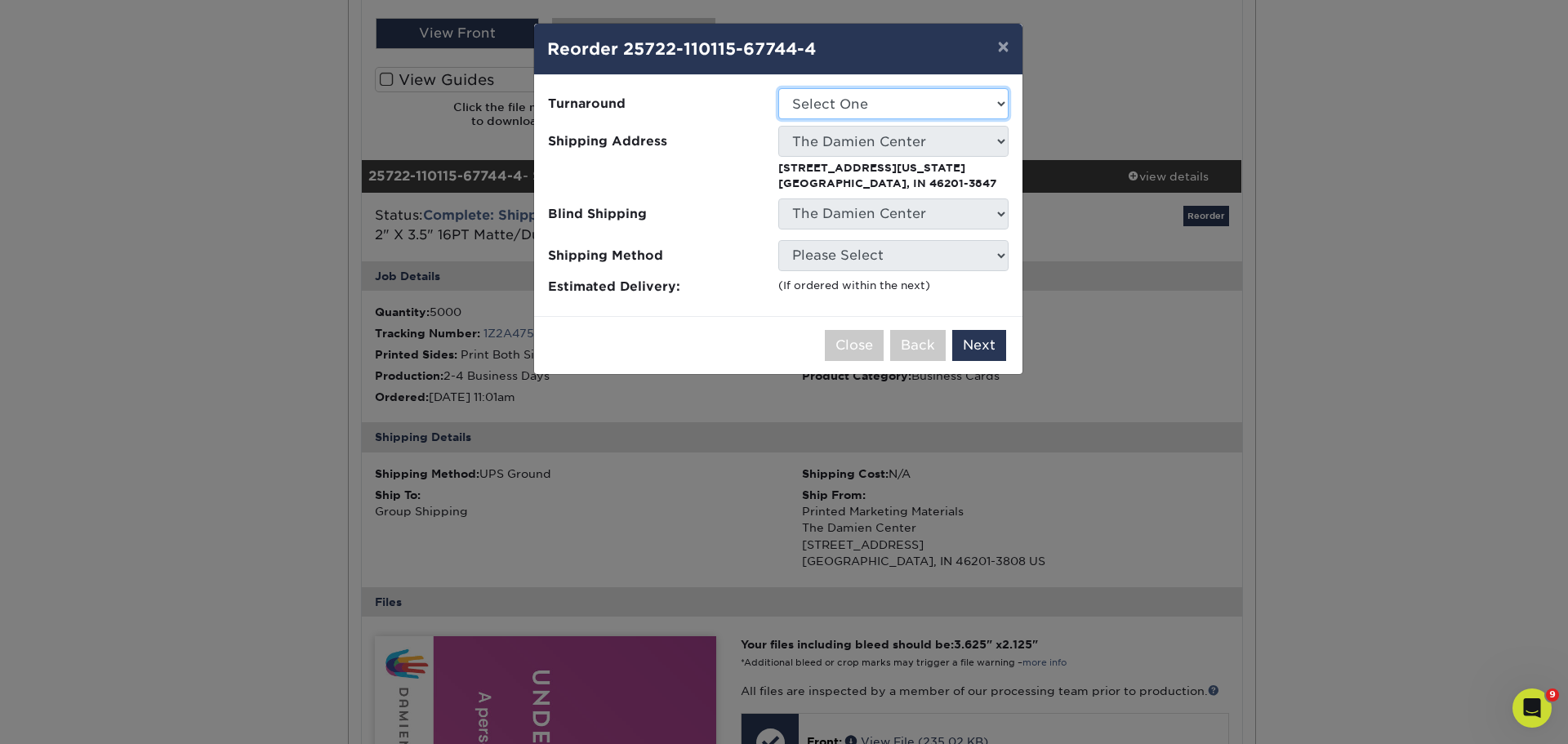
click at [888, 106] on select "Select One 2-4 Business Days 2 Day Next Business Day" at bounding box center [893, 103] width 230 height 31
select select "ef5cba5c-5e66-4c99-822e-52863d6dff55"
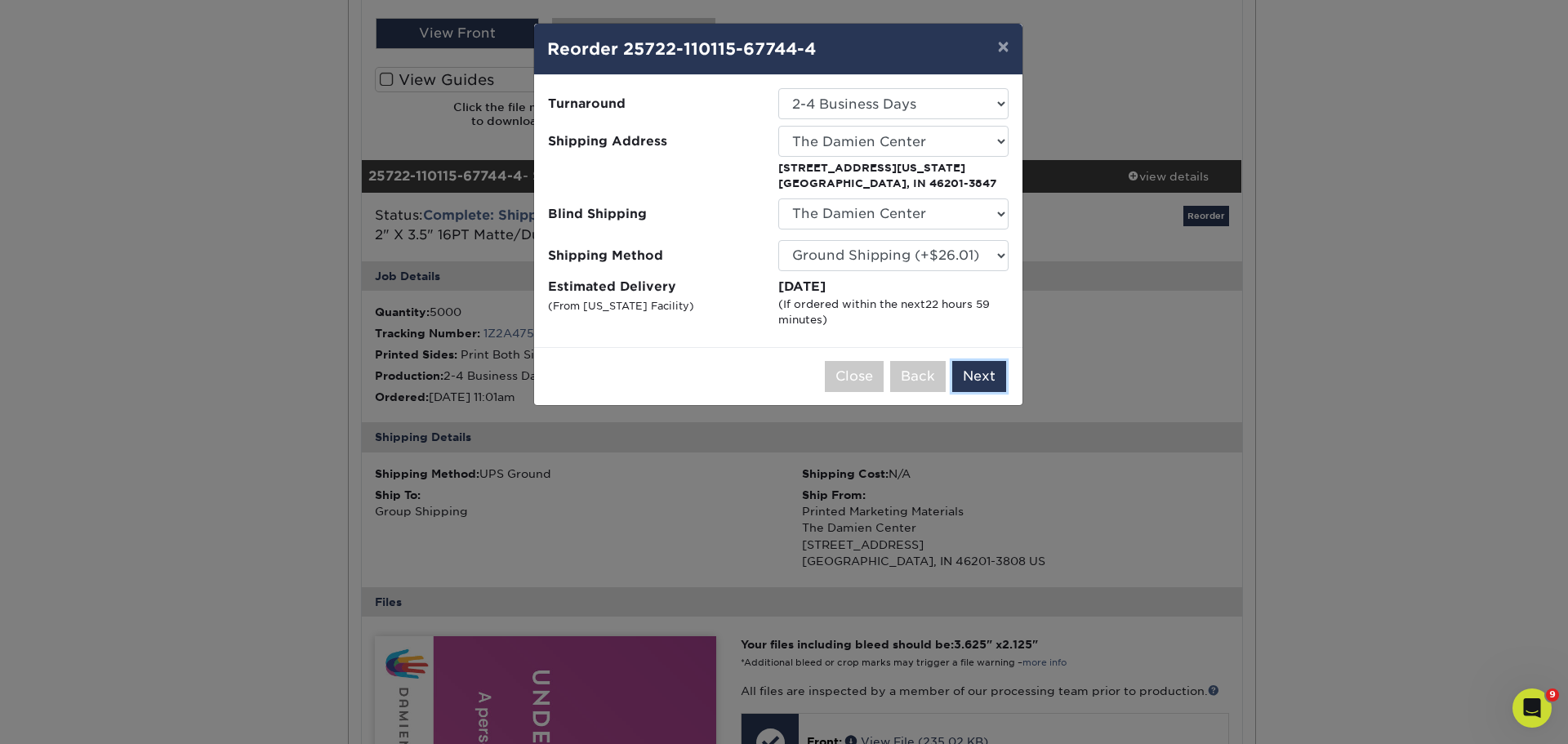
click at [983, 369] on button "Next" at bounding box center [979, 376] width 54 height 31
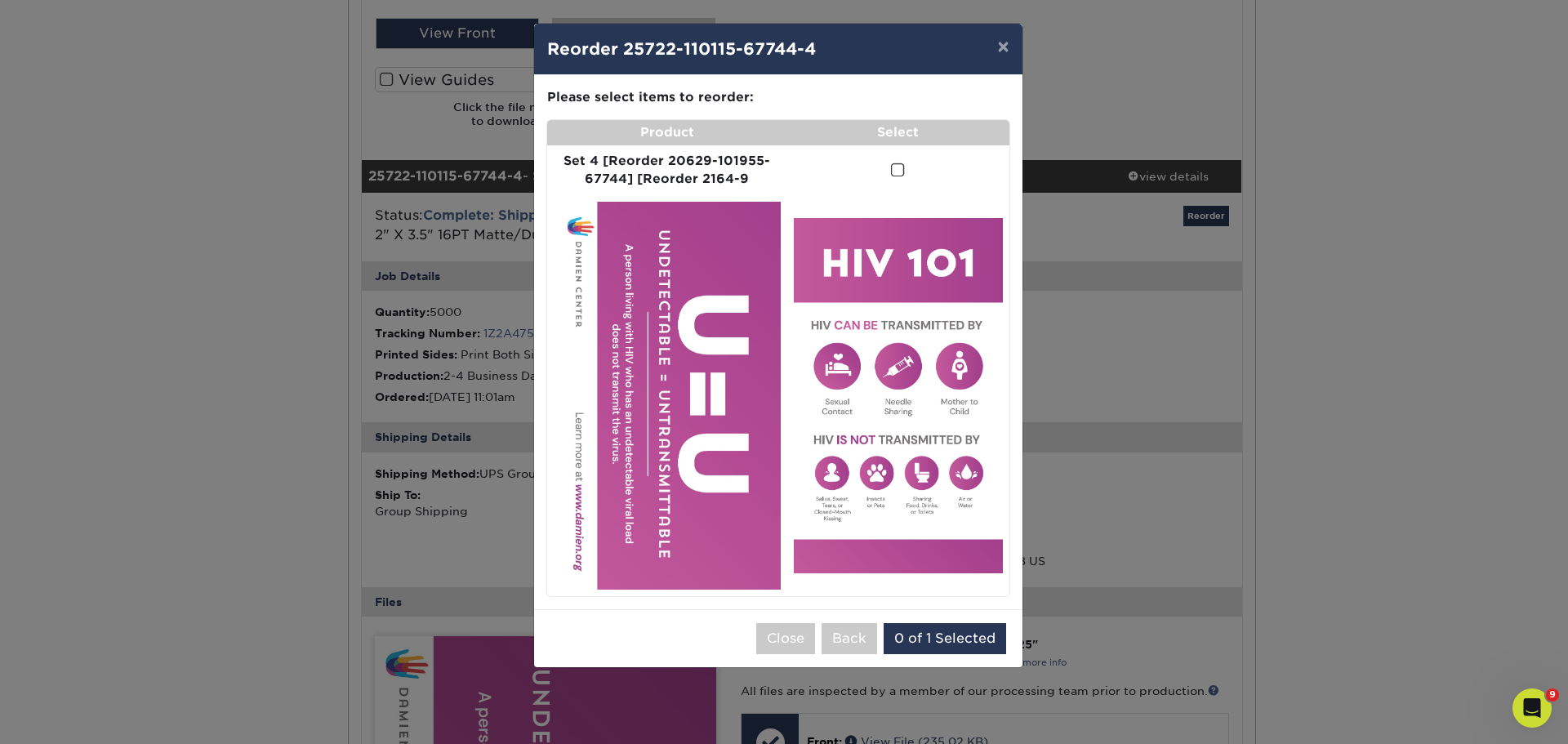
click at [901, 169] on span at bounding box center [898, 170] width 14 height 16
click at [0, 0] on input "checkbox" at bounding box center [0, 0] width 0 height 0
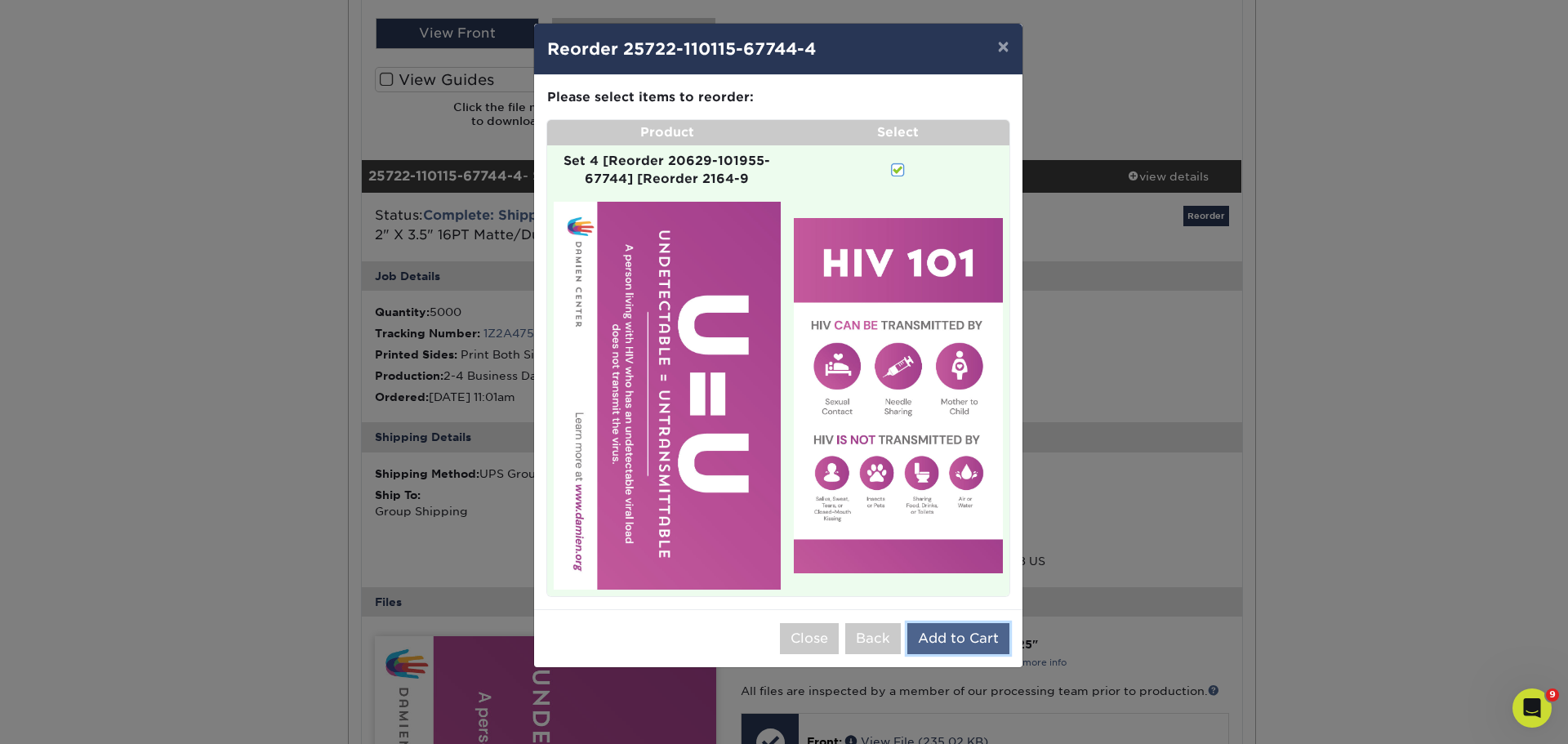
click at [950, 636] on button "Add to Cart" at bounding box center [959, 639] width 102 height 31
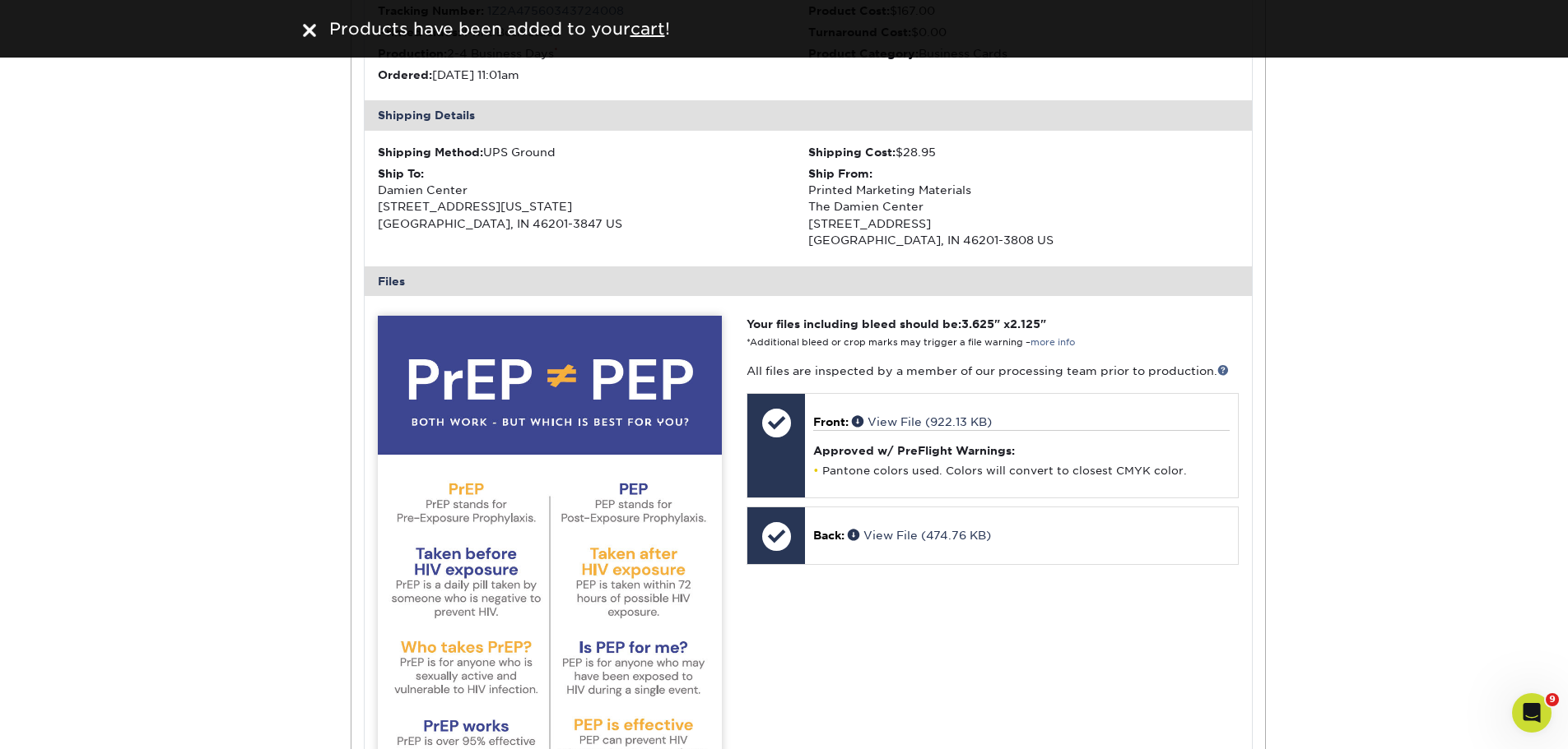
scroll to position [0, 0]
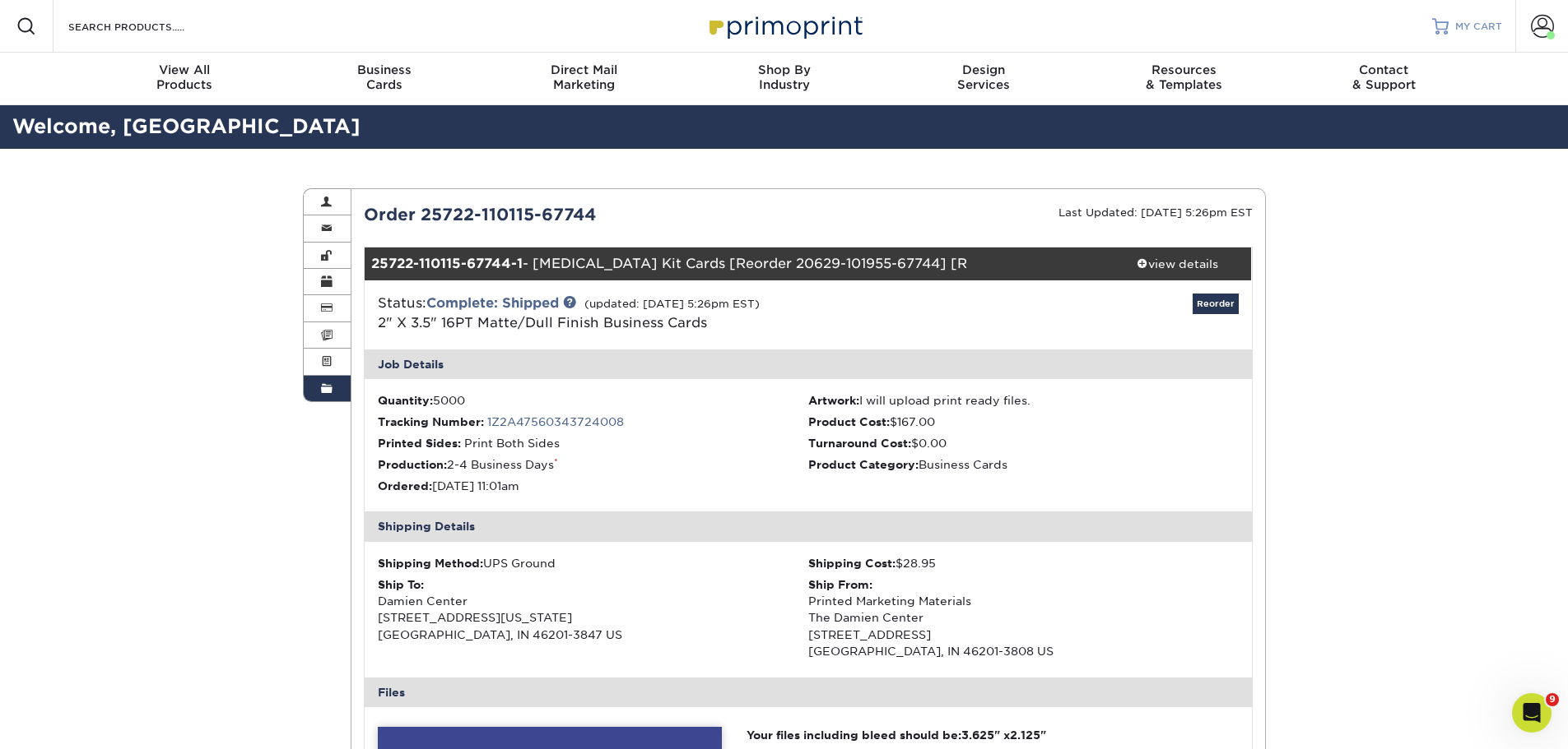
click at [1494, 25] on span "MY CART" at bounding box center [1479, 26] width 47 height 14
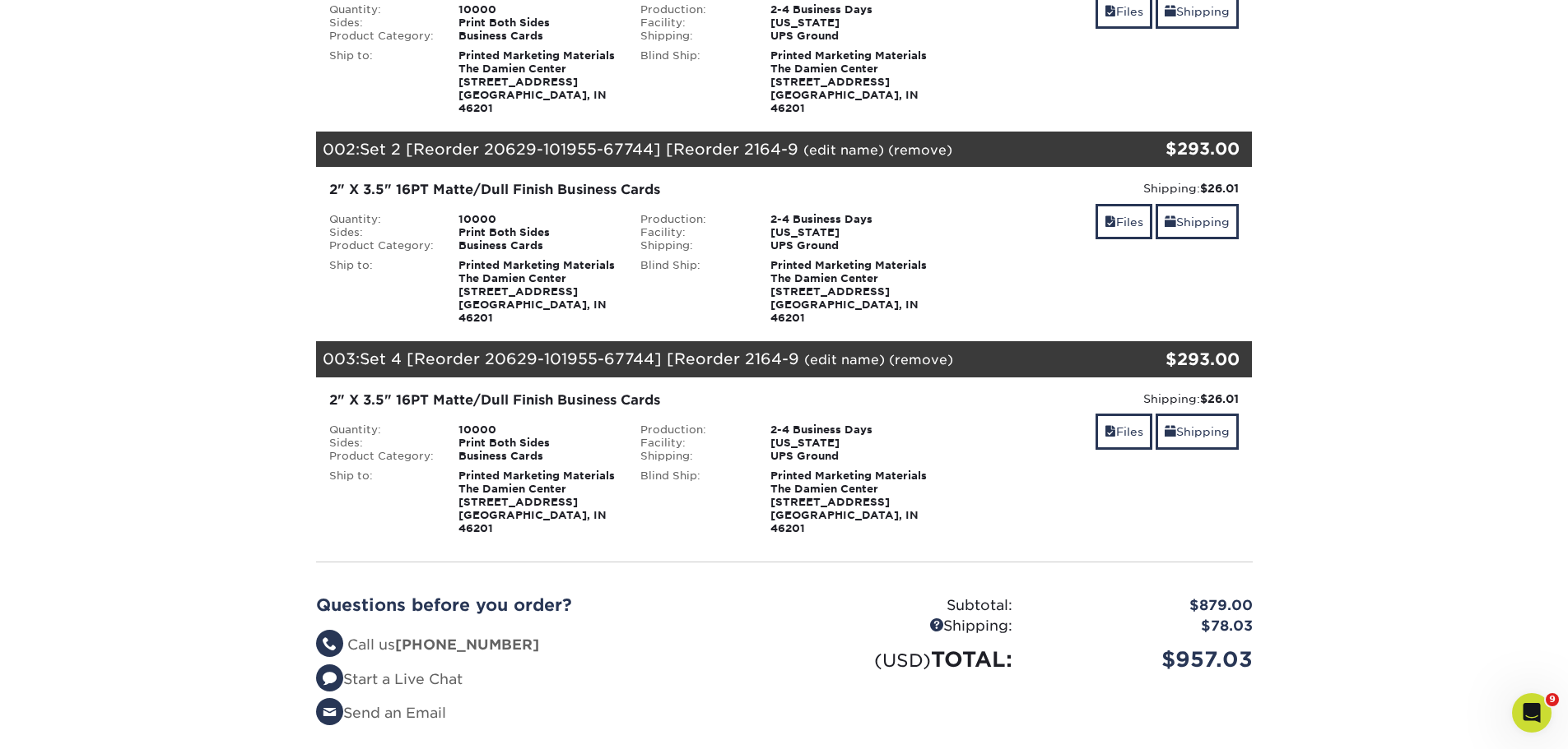
scroll to position [411, 0]
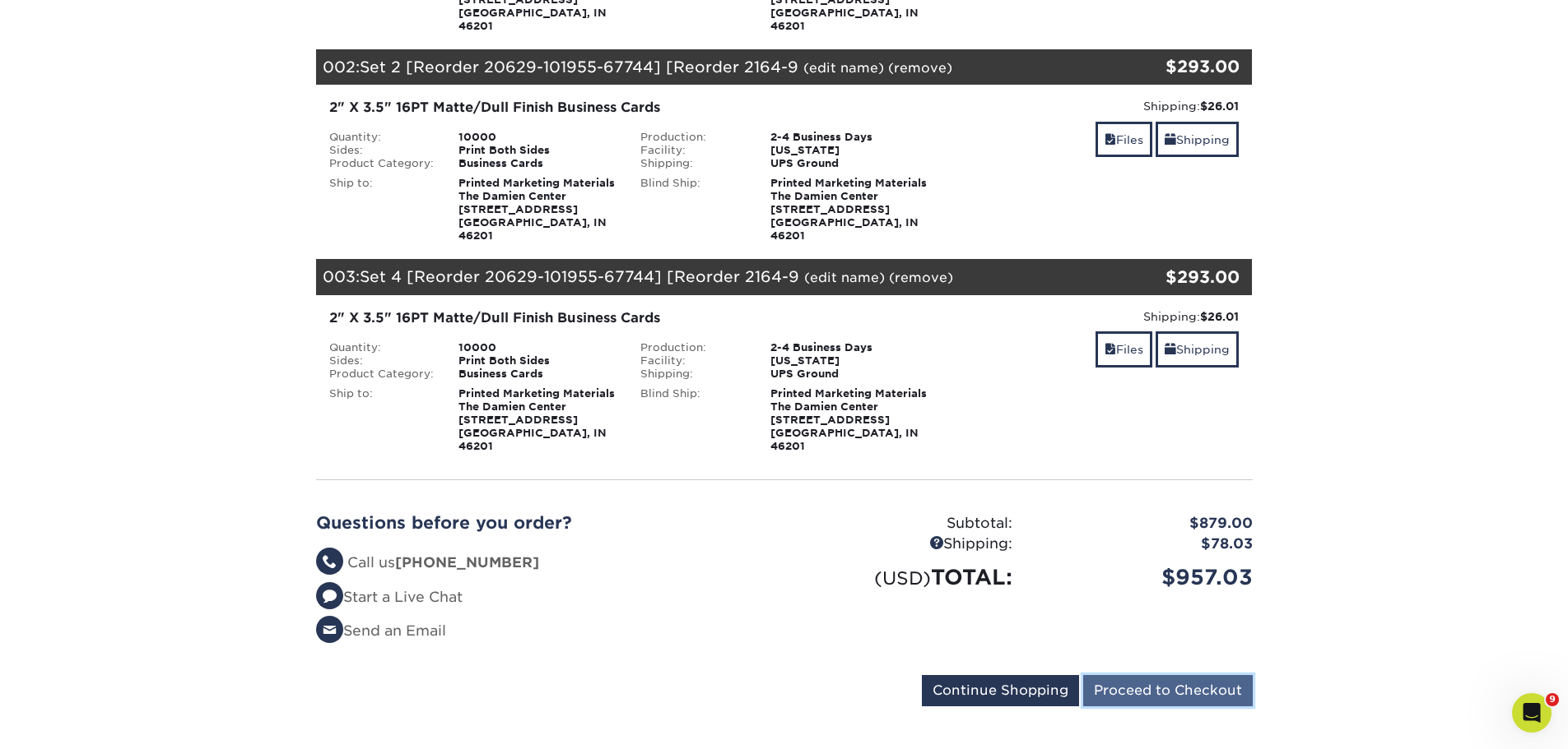
click at [1211, 675] on input "Proceed to Checkout" at bounding box center [1168, 690] width 169 height 31
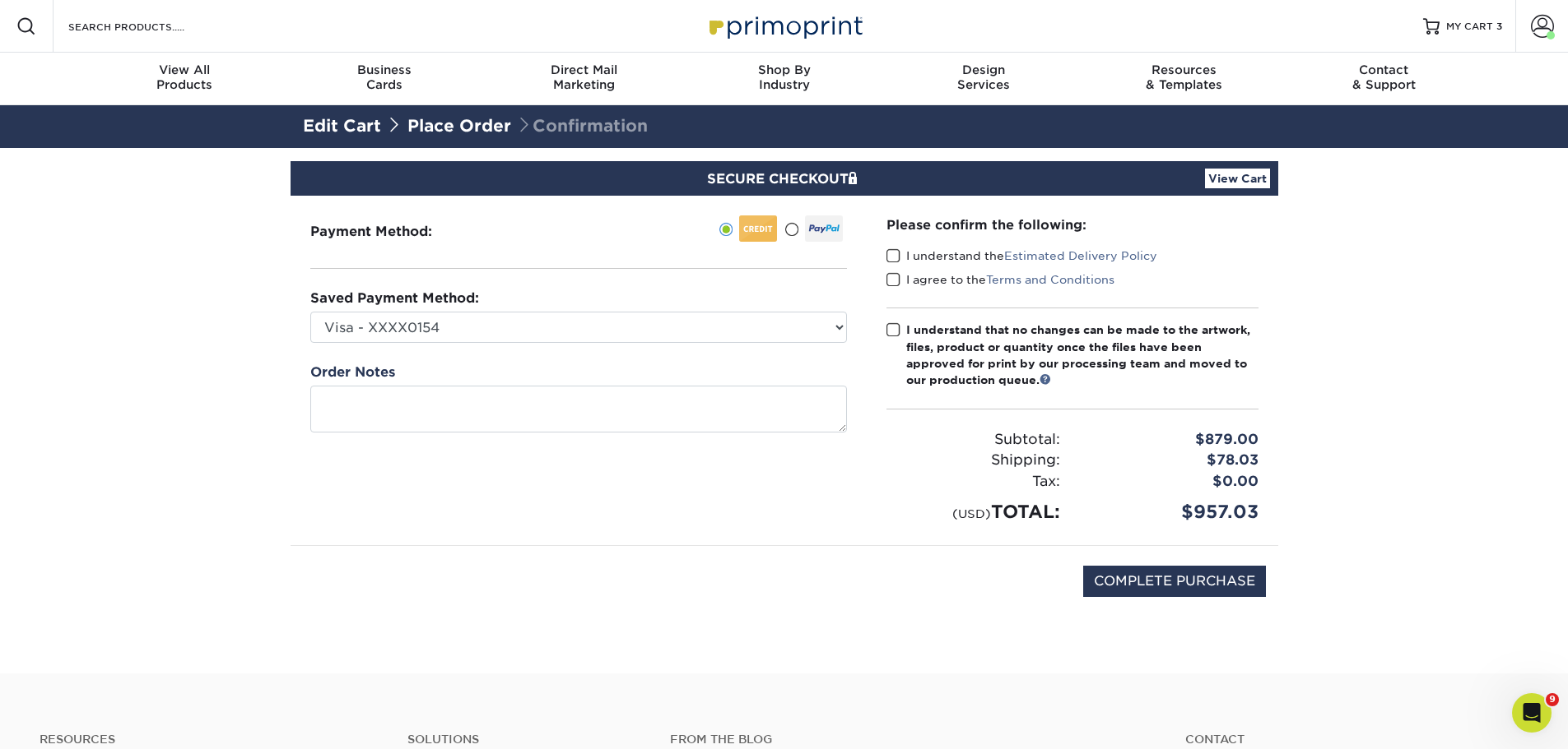
click at [894, 253] on span at bounding box center [893, 256] width 14 height 16
click at [0, 0] on input "I understand the Estimated Delivery Policy" at bounding box center [0, 0] width 0 height 0
click at [893, 280] on span at bounding box center [893, 280] width 14 height 16
click at [0, 0] on input "I agree to the Terms and Conditions" at bounding box center [0, 0] width 0 height 0
click at [553, 321] on select "Visa - XXXX0154 Visa - XXXX0295 Visa - XXXX0816 Visa - XXXX2882 Visa - XXXX9213…" at bounding box center [578, 327] width 536 height 31
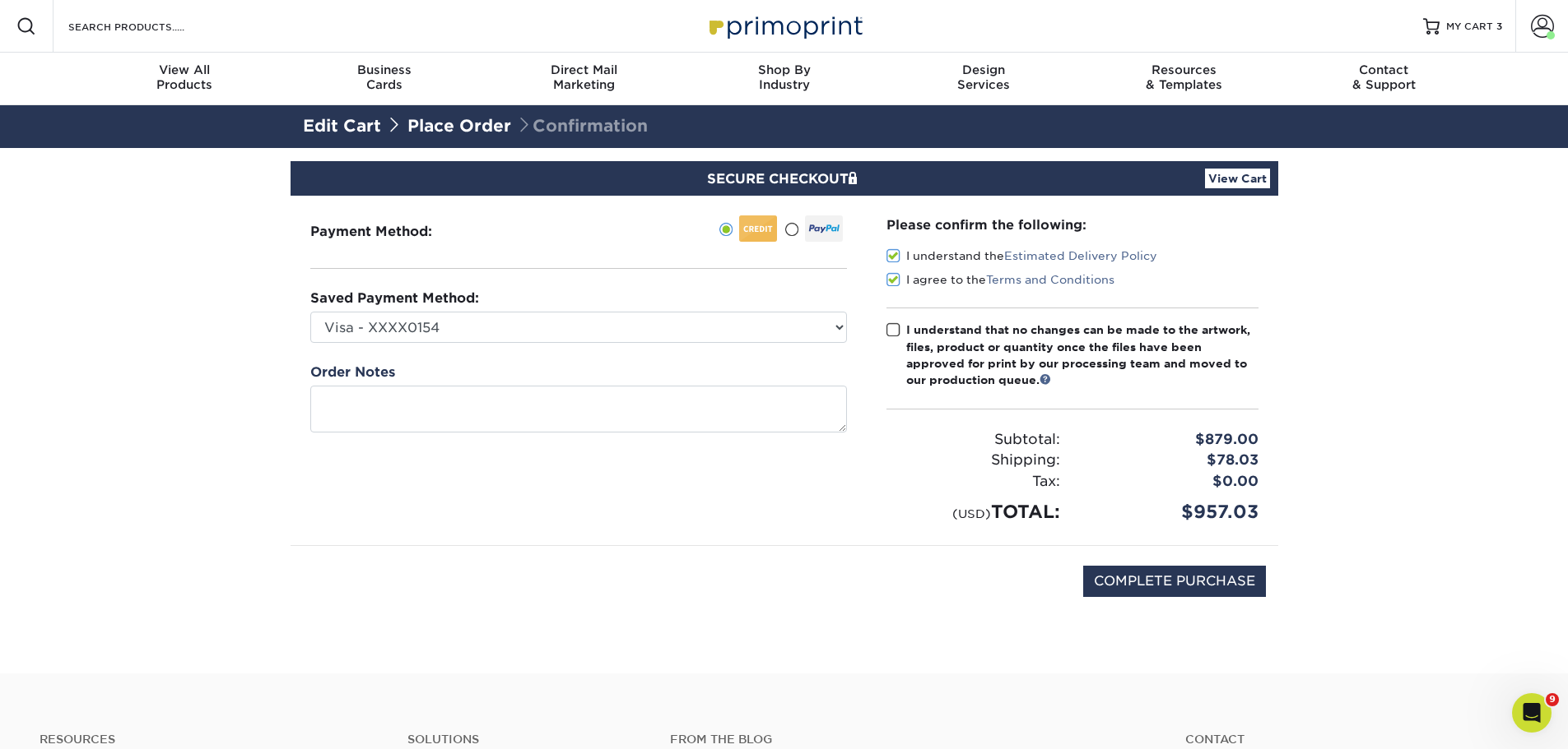
click at [640, 235] on ul at bounding box center [672, 232] width 350 height 33
click at [667, 324] on select "Visa - XXXX0154 Visa - XXXX0295 Visa - XXXX0816 Visa - XXXX2882 Visa - XXXX9213…" at bounding box center [578, 327] width 536 height 31
select select
click at [310, 312] on select "Visa - XXXX0154 Visa - XXXX0295 Visa - XXXX0816 Visa - XXXX2882 Visa - XXXX9213…" at bounding box center [578, 327] width 536 height 31
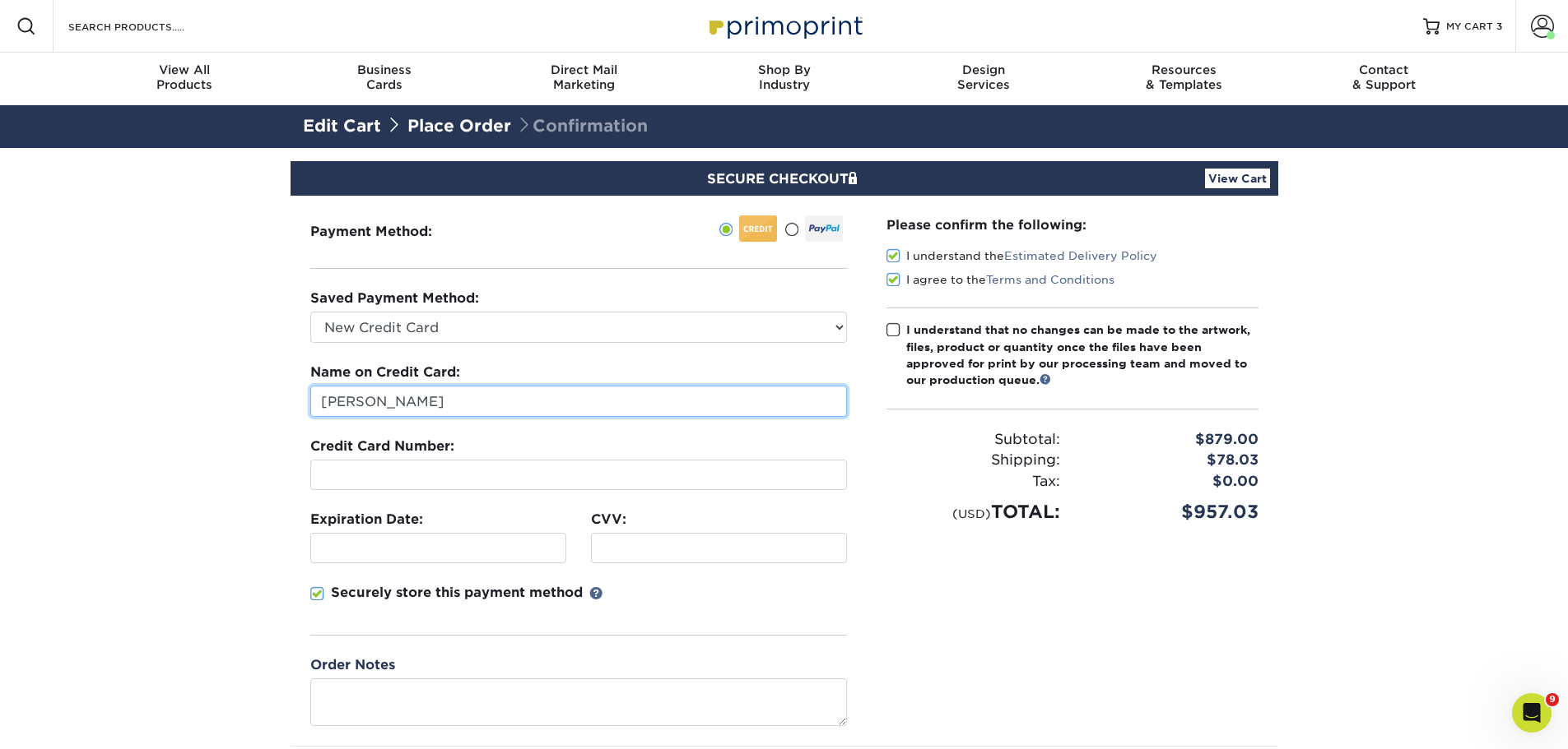
click at [498, 393] on input "Jazlyn Gomez" at bounding box center [578, 401] width 536 height 31
drag, startPoint x: 440, startPoint y: 404, endPoint x: 293, endPoint y: 431, distance: 149.5
click at [293, 431] on div "Payment Method:" at bounding box center [578, 470] width 576 height 550
type input "Dexter Etter"
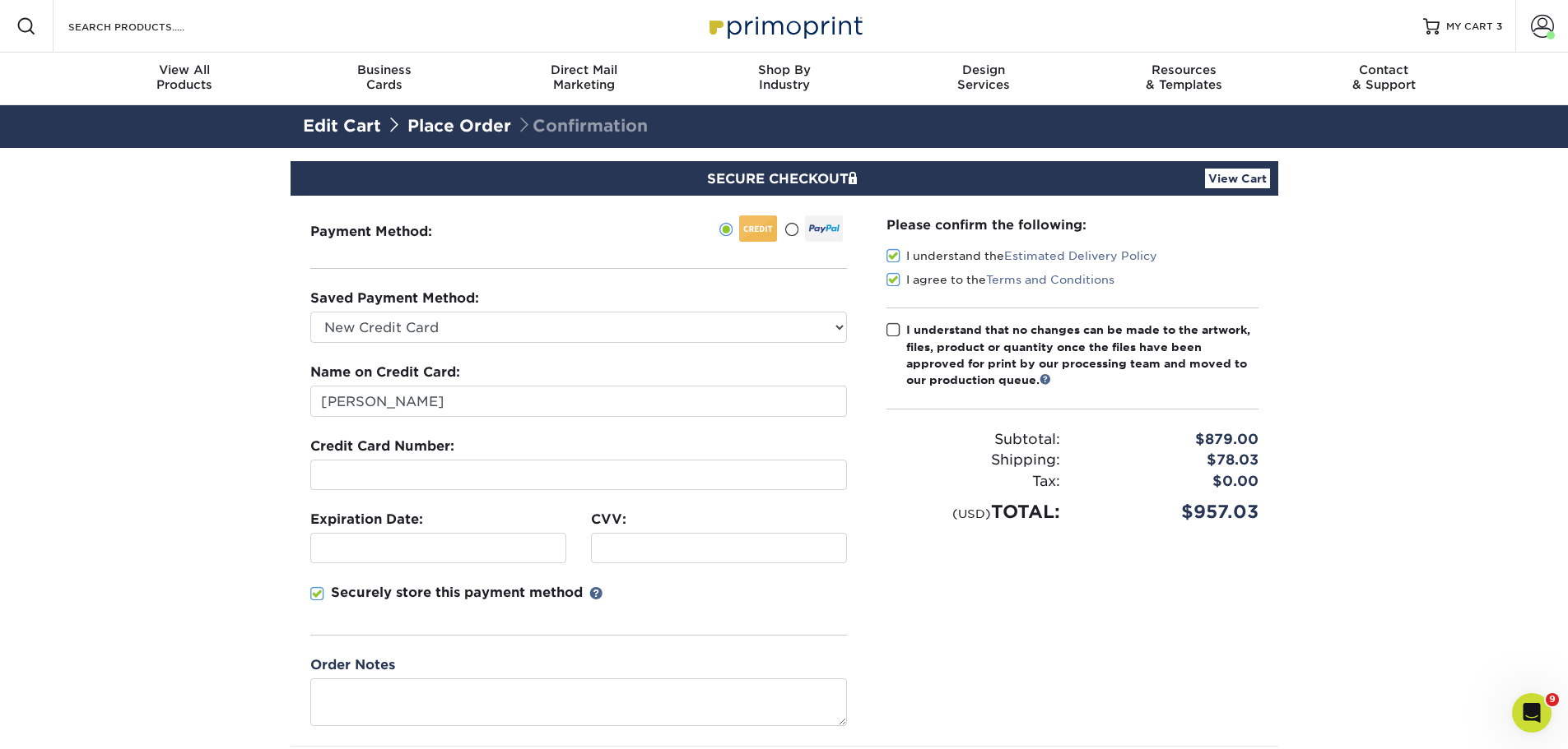
click at [389, 13] on div "Resources Menu Search Products Account Welcome, Jazlyn Primo Client Account Das…" at bounding box center [784, 677] width 1568 height 1356
click at [781, 530] on div "CVV:" at bounding box center [718, 536] width 281 height 53
click at [626, 556] on div at bounding box center [719, 548] width 256 height 30
click at [1001, 570] on div "Please confirm the following: I understand the Estimated Delivery Policy I agre…" at bounding box center [1072, 470] width 411 height 550
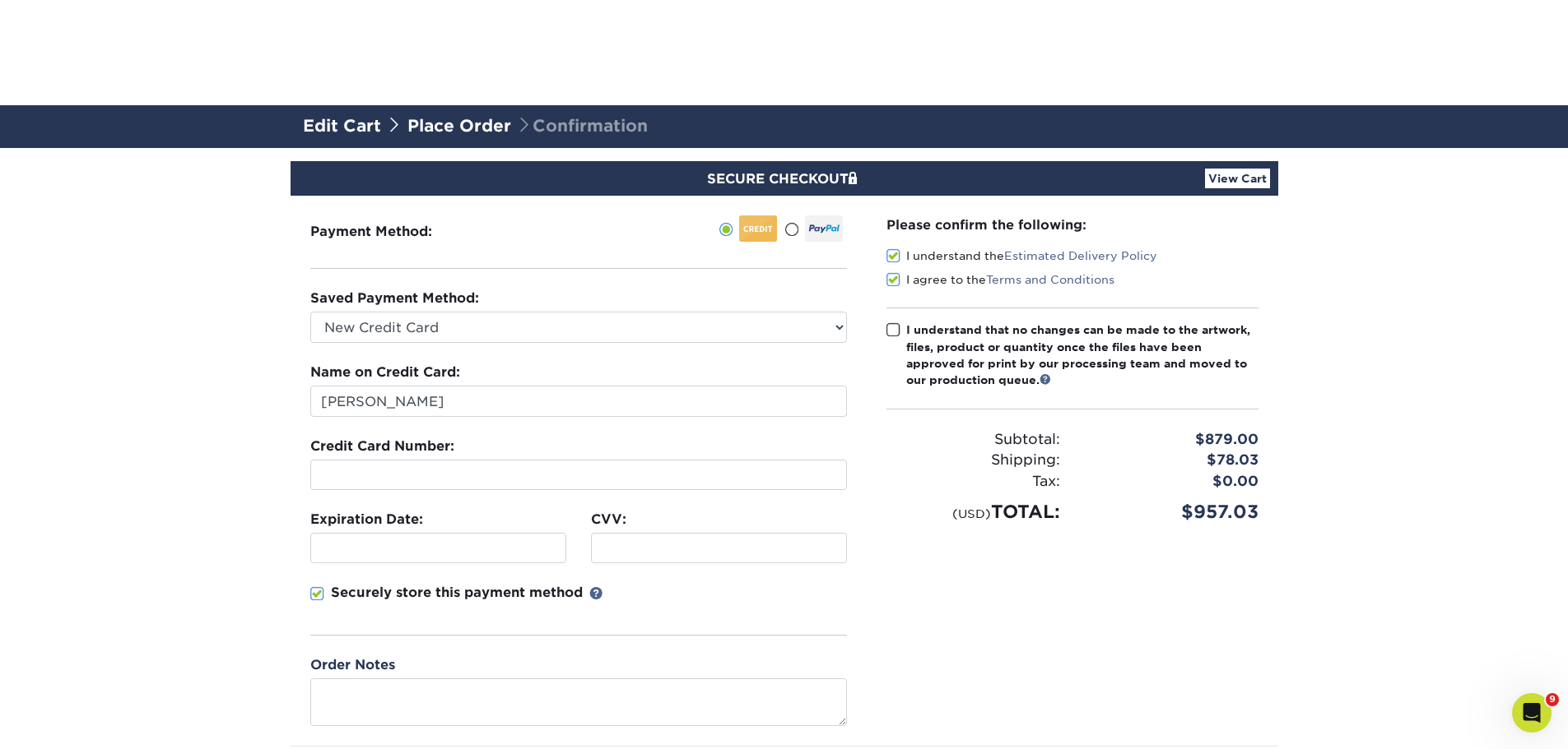
scroll to position [247, 0]
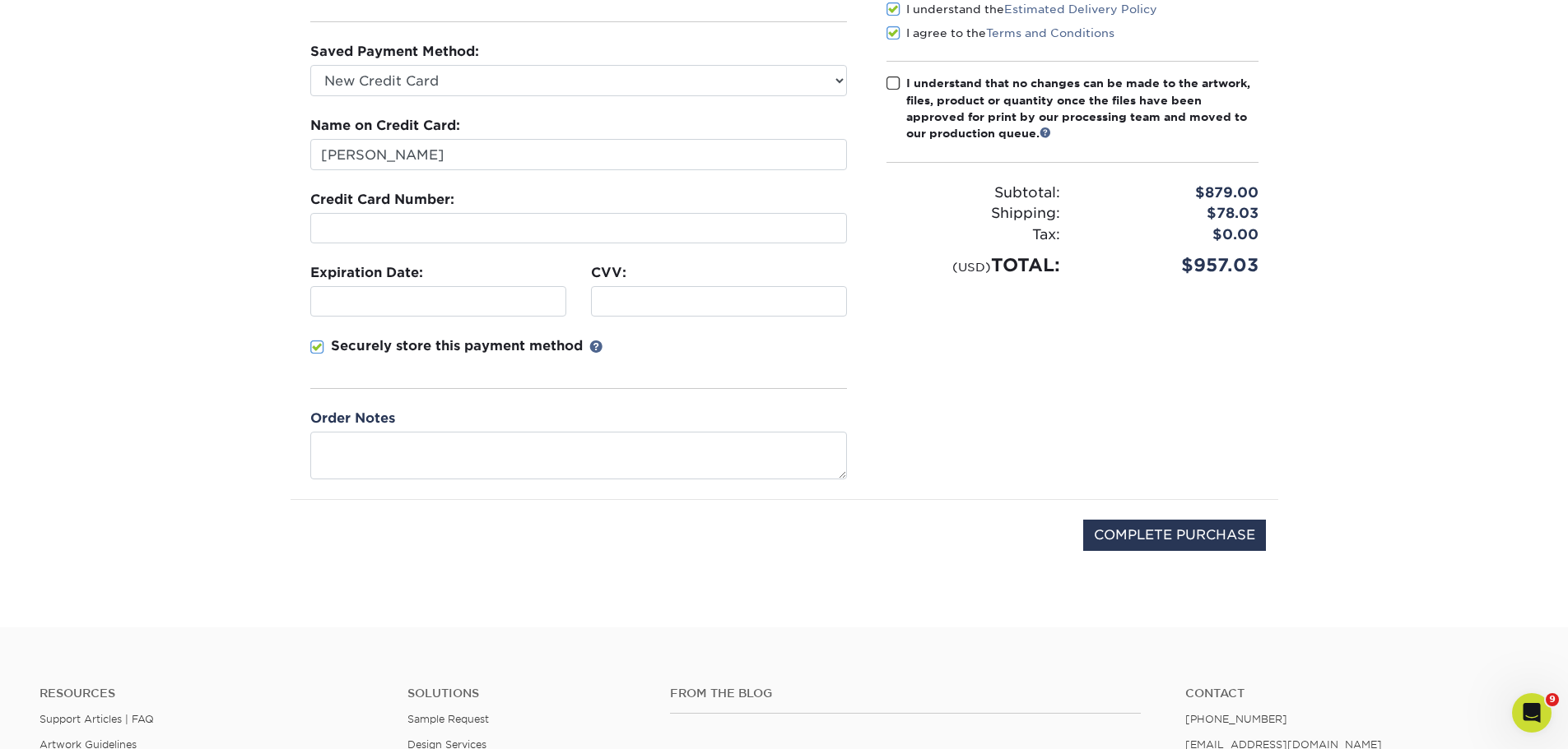
click at [314, 350] on span at bounding box center [317, 347] width 14 height 16
click at [0, 0] on input "Securely store this payment method" at bounding box center [0, 0] width 0 height 0
click at [1181, 527] on input "COMPLETE PURCHASE" at bounding box center [1174, 535] width 183 height 31
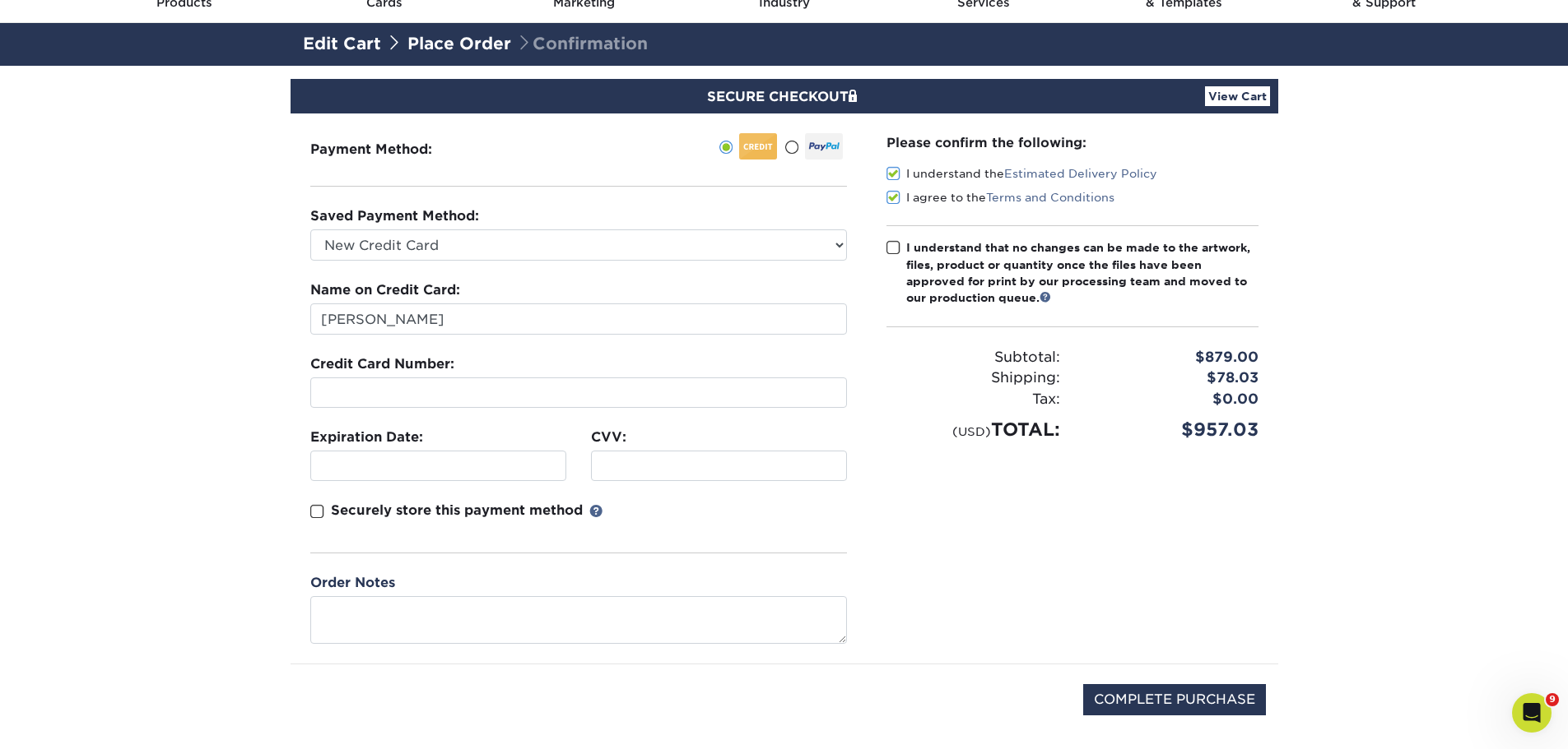
click at [897, 249] on span at bounding box center [893, 248] width 14 height 16
click at [0, 0] on input "I understand that no changes can be made to the artwork, files, product or quan…" at bounding box center [0, 0] width 0 height 0
click at [1240, 698] on input "COMPLETE PURCHASE" at bounding box center [1174, 699] width 183 height 31
type input "PROCESSING, PLEASE WAIT..."
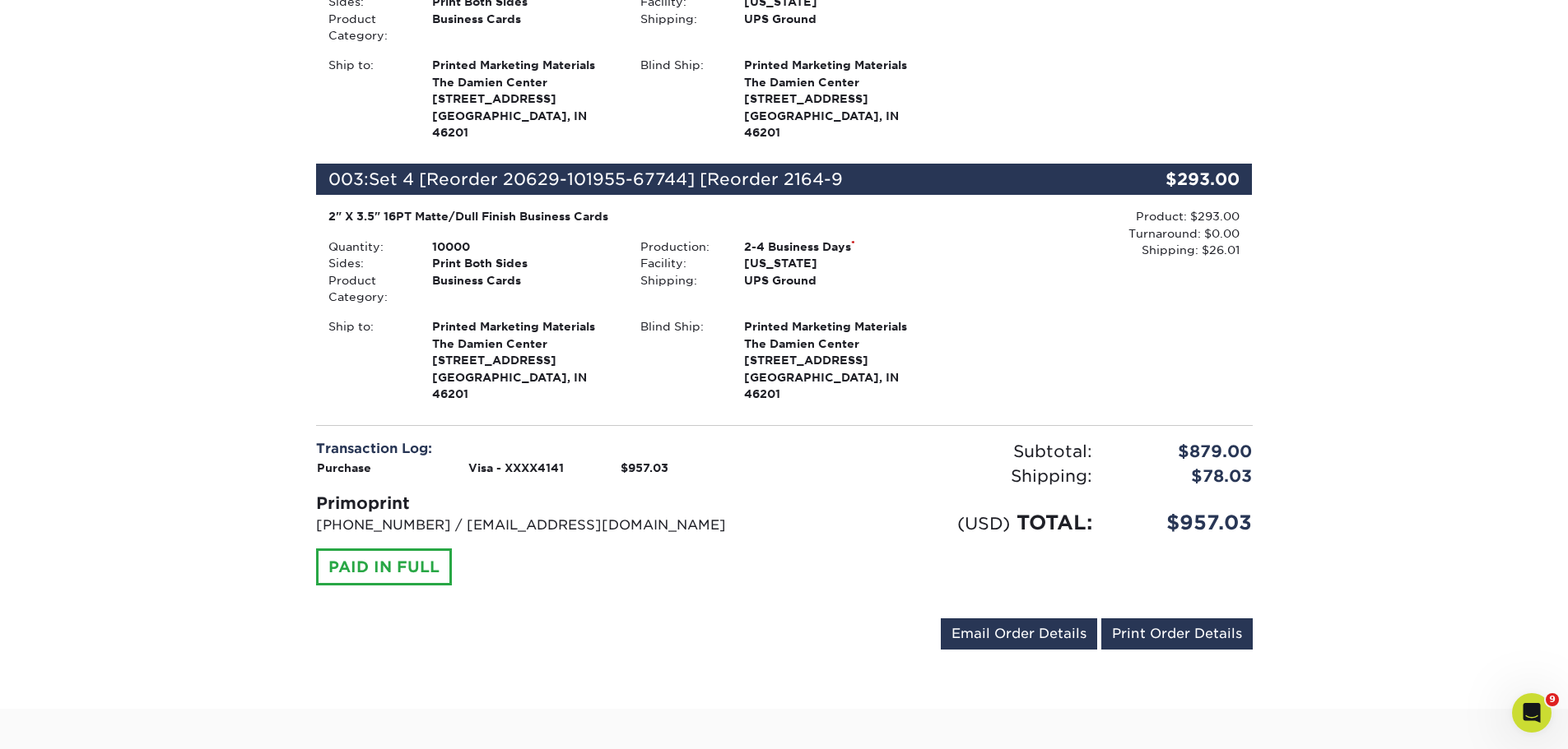
scroll to position [329, 0]
